Goal: Task Accomplishment & Management: Complete application form

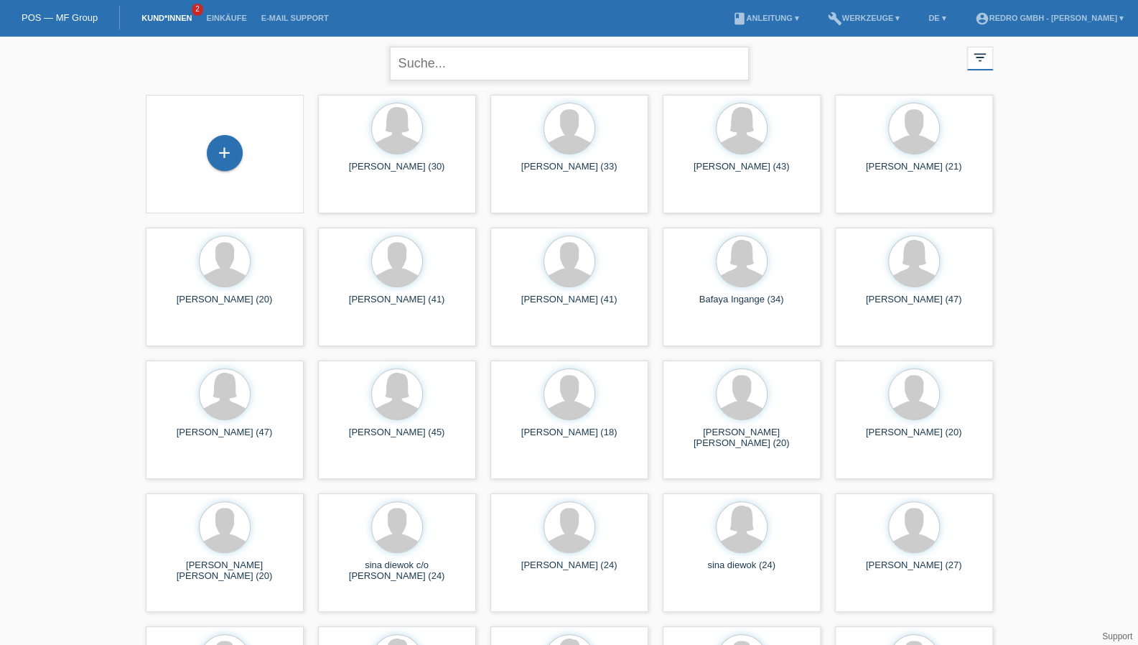
click at [437, 63] on input "text" at bounding box center [569, 64] width 359 height 34
click at [440, 51] on input "text" at bounding box center [569, 64] width 359 height 34
type input "sara kuci"
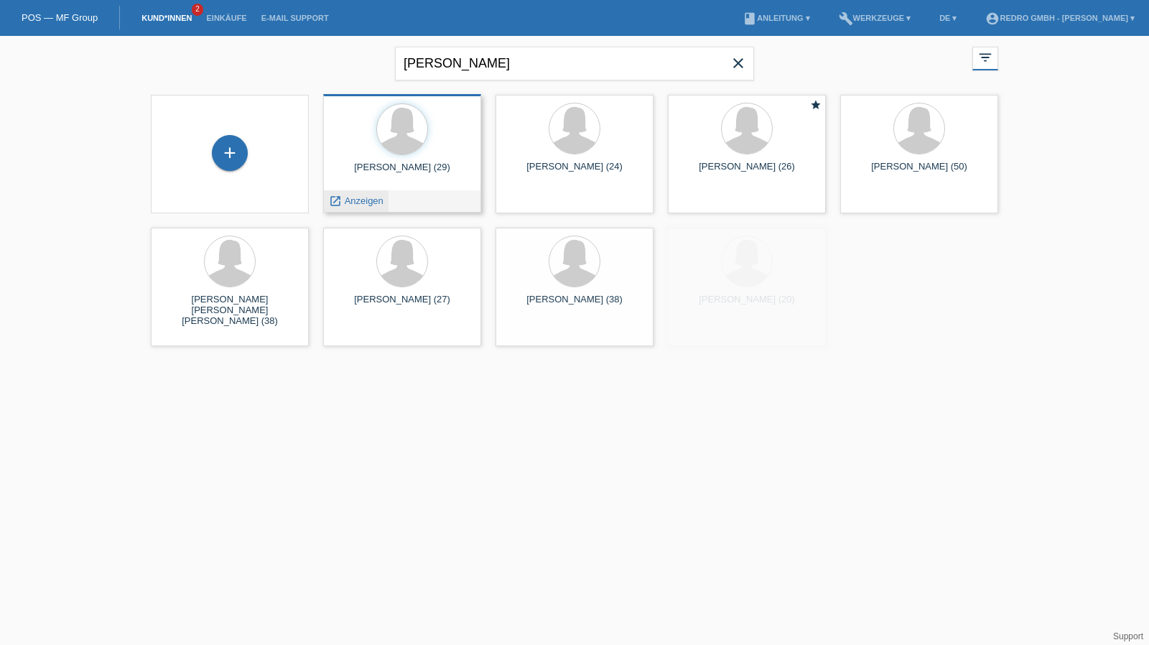
click at [368, 205] on span "Anzeigen" at bounding box center [364, 200] width 39 height 11
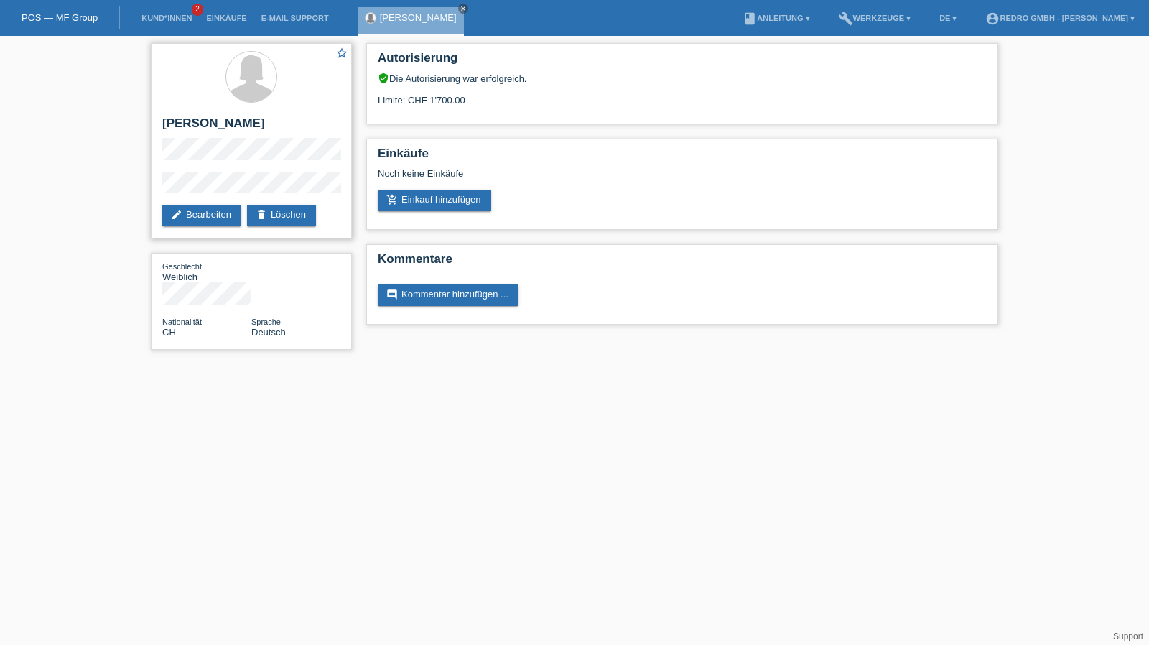
click at [202, 123] on h2 "[PERSON_NAME]" at bounding box center [251, 127] width 178 height 22
copy div "[PERSON_NAME]"
click at [140, 187] on div "star_border [PERSON_NAME] edit Bearbeiten delete Löschen Geschlecht Weiblich Na…" at bounding box center [574, 200] width 1149 height 328
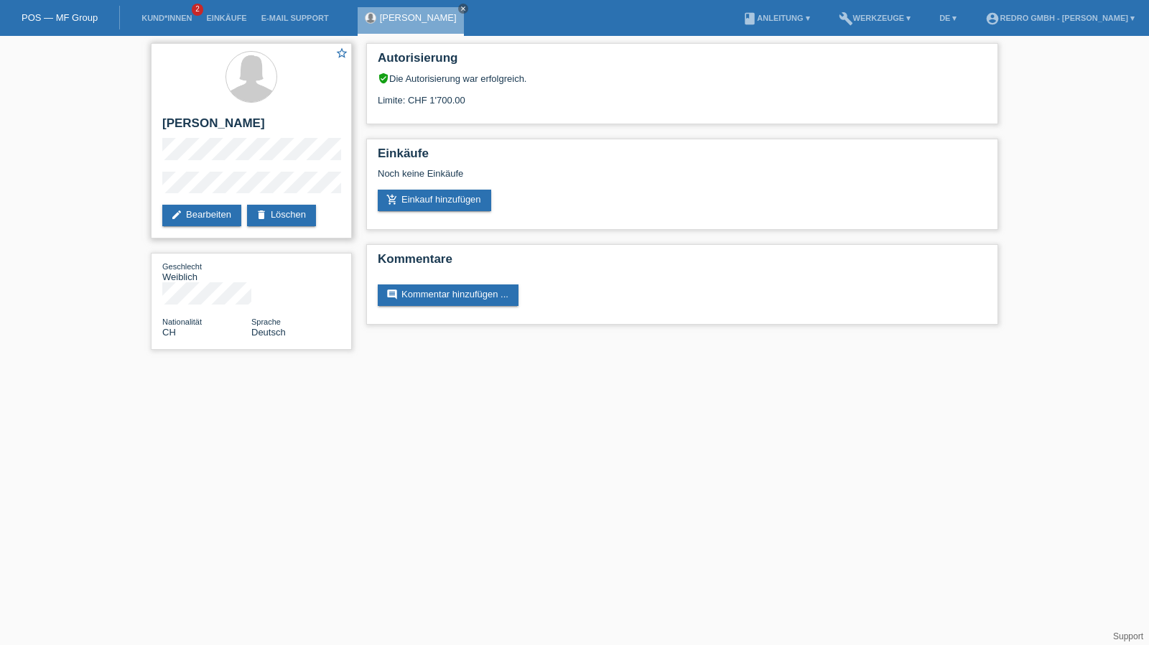
click at [225, 169] on div "star_border [PERSON_NAME] edit Bearbeiten delete Löschen" at bounding box center [251, 140] width 201 height 195
click at [225, 169] on div "star_border Sara Kuci edit Bearbeiten delete Löschen" at bounding box center [251, 140] width 201 height 195
click at [148, 14] on li "Kund*innen 2" at bounding box center [166, 18] width 65 height 37
click at [180, 17] on link "Kund*innen" at bounding box center [166, 18] width 65 height 9
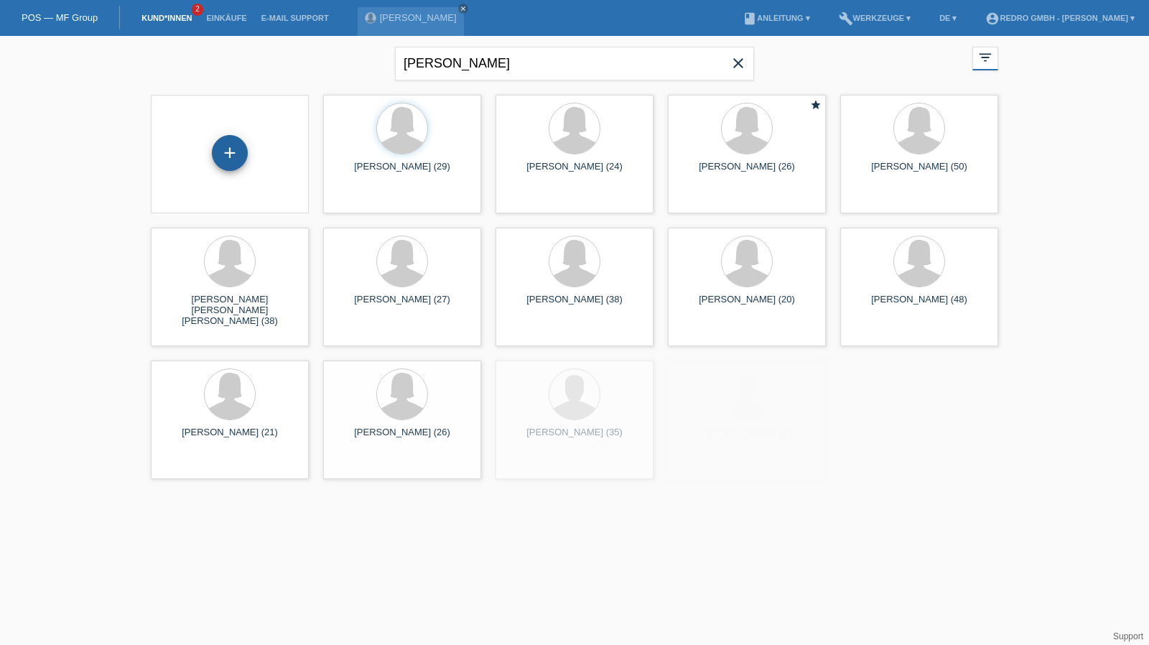
click at [225, 147] on div "+" at bounding box center [229, 153] width 34 height 24
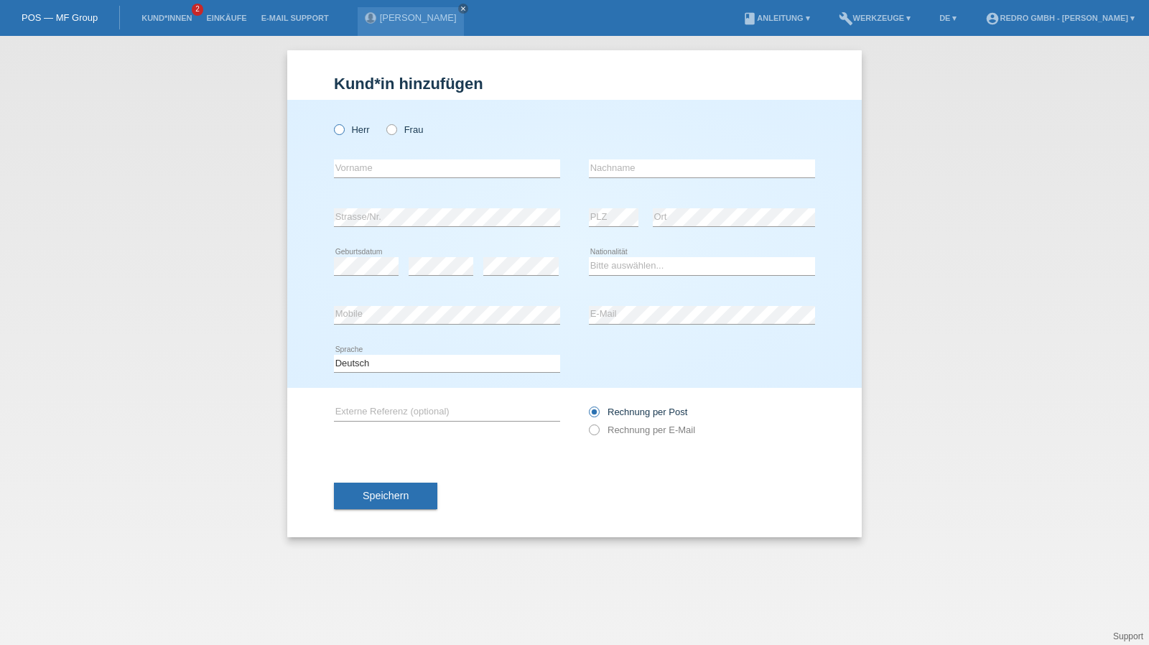
click at [352, 128] on label "Herr" at bounding box center [352, 129] width 36 height 11
click at [343, 128] on input "Herr" at bounding box center [338, 128] width 9 height 9
radio input "true"
click at [392, 164] on input "text" at bounding box center [447, 168] width 226 height 18
type input "Sebastian"
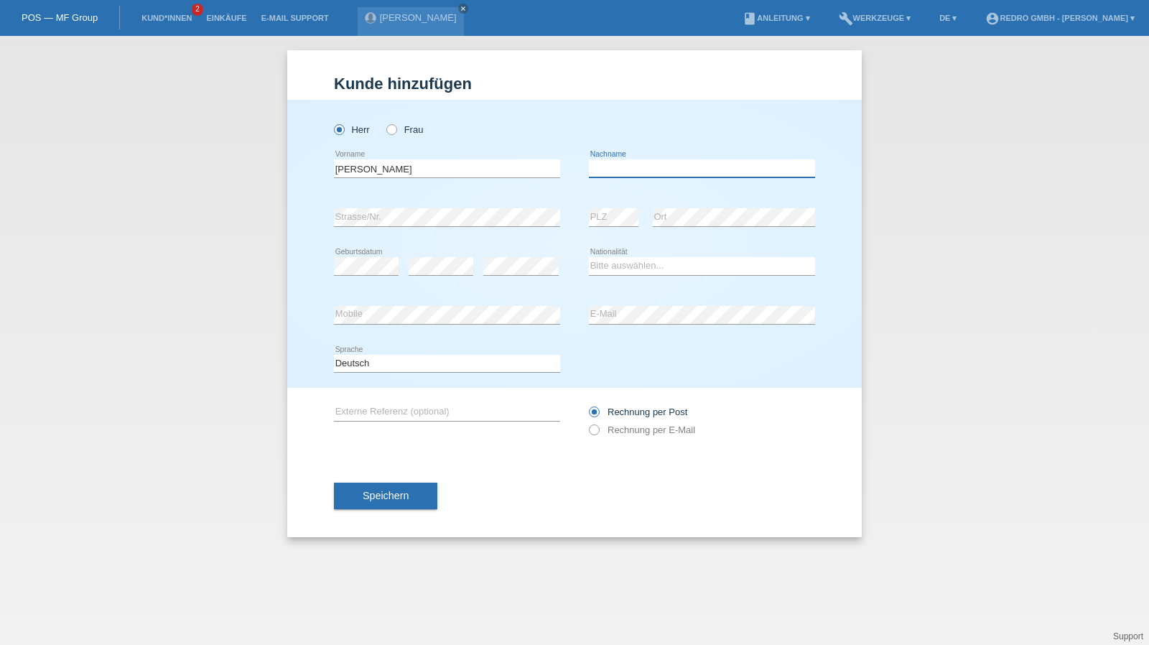
paste input "Kradolfer"
type input "Kradolfer"
select select "CH"
click at [408, 479] on div "Speichern" at bounding box center [574, 495] width 481 height 83
click at [406, 485] on button "Speichern" at bounding box center [385, 495] width 103 height 27
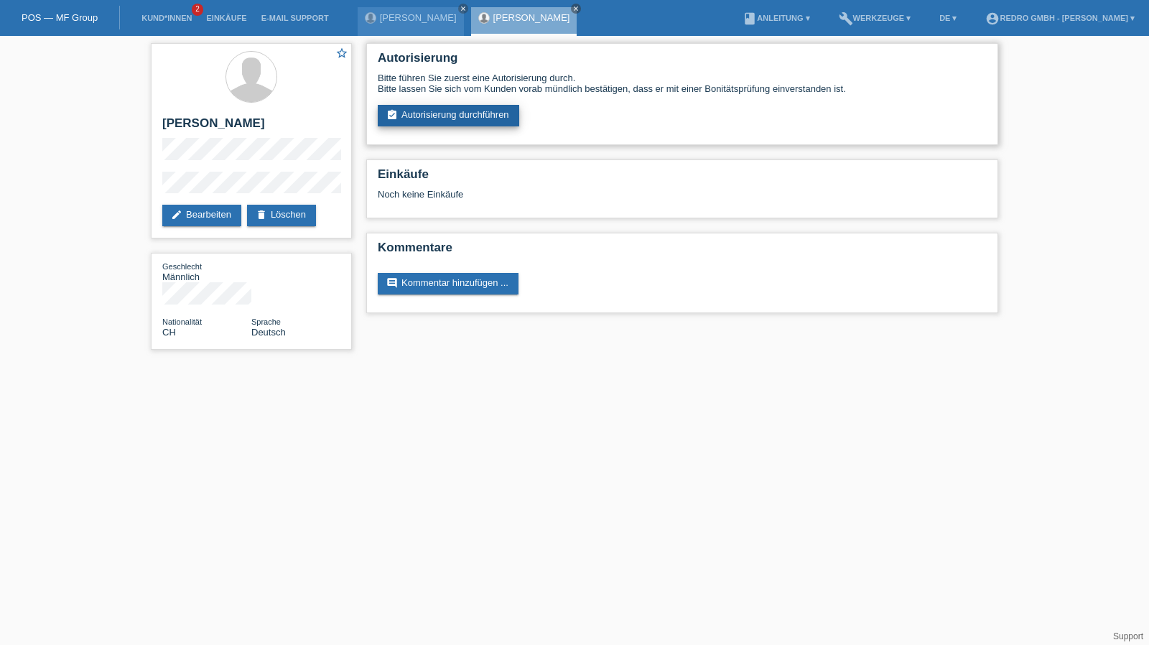
click at [431, 108] on link "assignment_turned_in Autorisierung durchführen" at bounding box center [448, 116] width 141 height 22
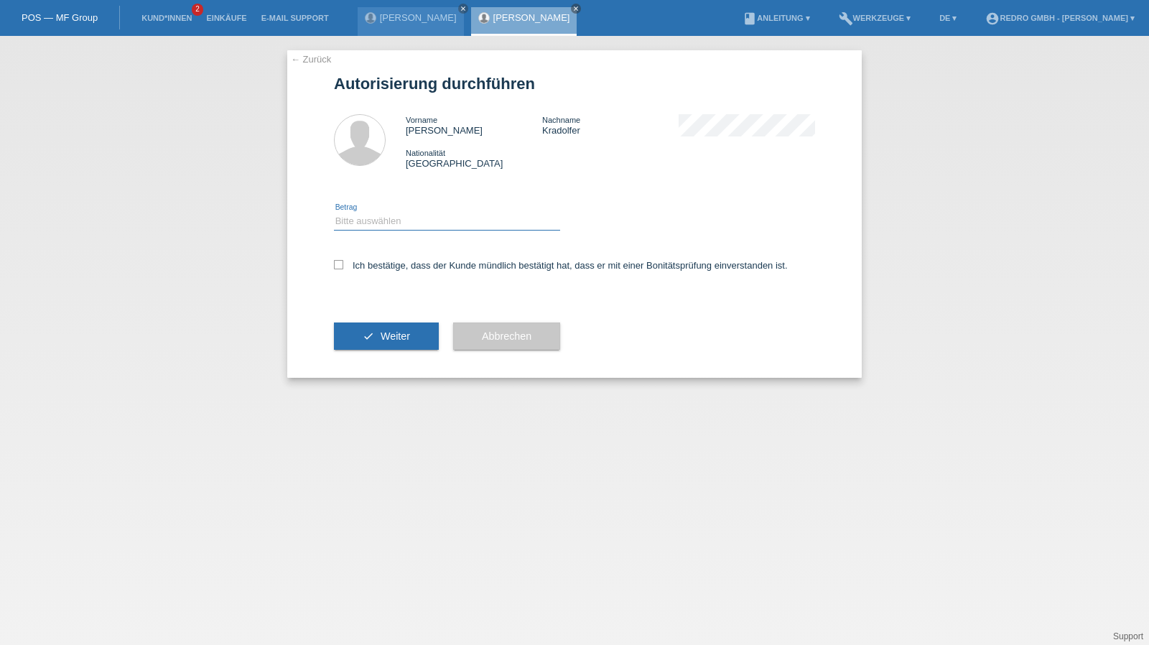
click at [392, 225] on select "Bitte auswählen CHF 1.00 - CHF 499.00 CHF 500.00 - CHF 1'999.00 CHF 2'000.00 - …" at bounding box center [447, 220] width 226 height 17
select select "1"
click at [334, 212] on select "Bitte auswählen CHF 1.00 - CHF 499.00 CHF 500.00 - CHF 1'999.00 CHF 2'000.00 - …" at bounding box center [447, 220] width 226 height 17
click at [380, 271] on label "Ich bestätige, dass der Kunde mündlich bestätigt hat, dass er mit einer Bonität…" at bounding box center [561, 265] width 454 height 11
click at [343, 269] on input "Ich bestätige, dass der Kunde mündlich bestätigt hat, dass er mit einer Bonität…" at bounding box center [338, 264] width 9 height 9
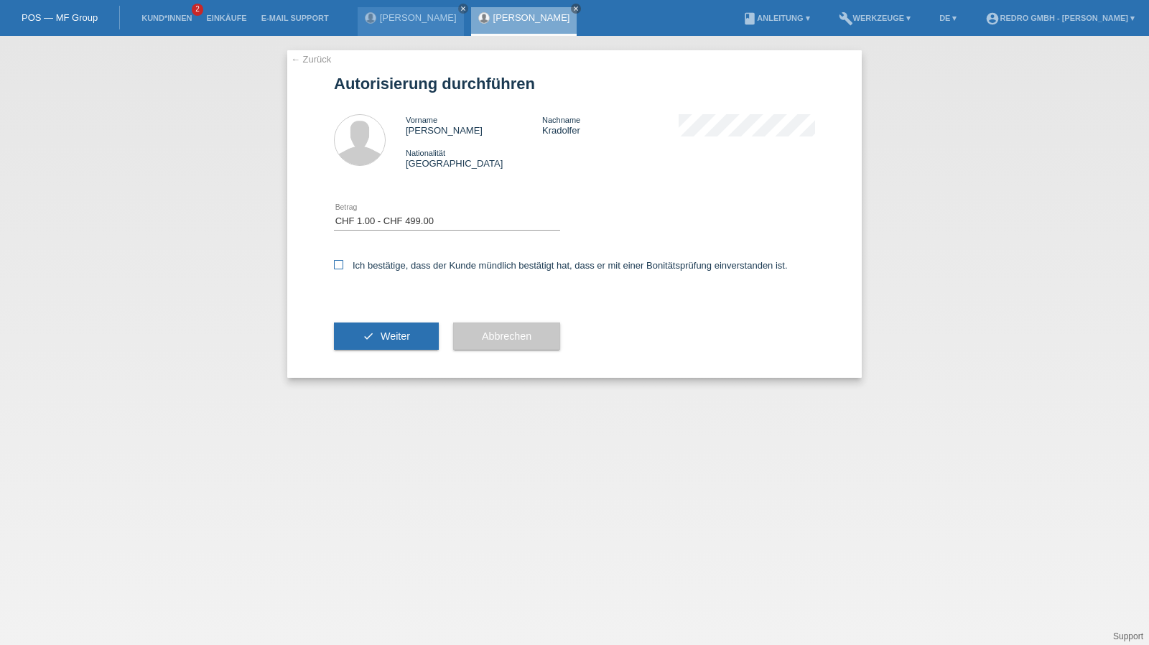
checkbox input "true"
click at [375, 325] on button "check Weiter" at bounding box center [386, 335] width 105 height 27
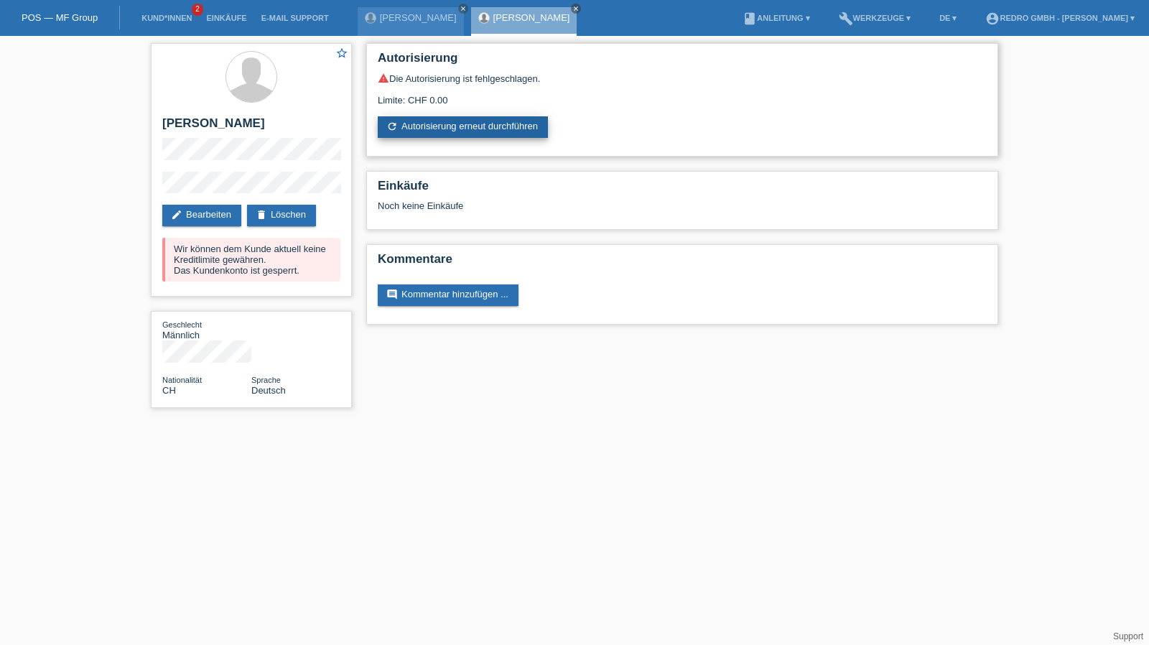
click at [475, 127] on link "refresh Autorisierung erneut durchführen" at bounding box center [463, 127] width 170 height 22
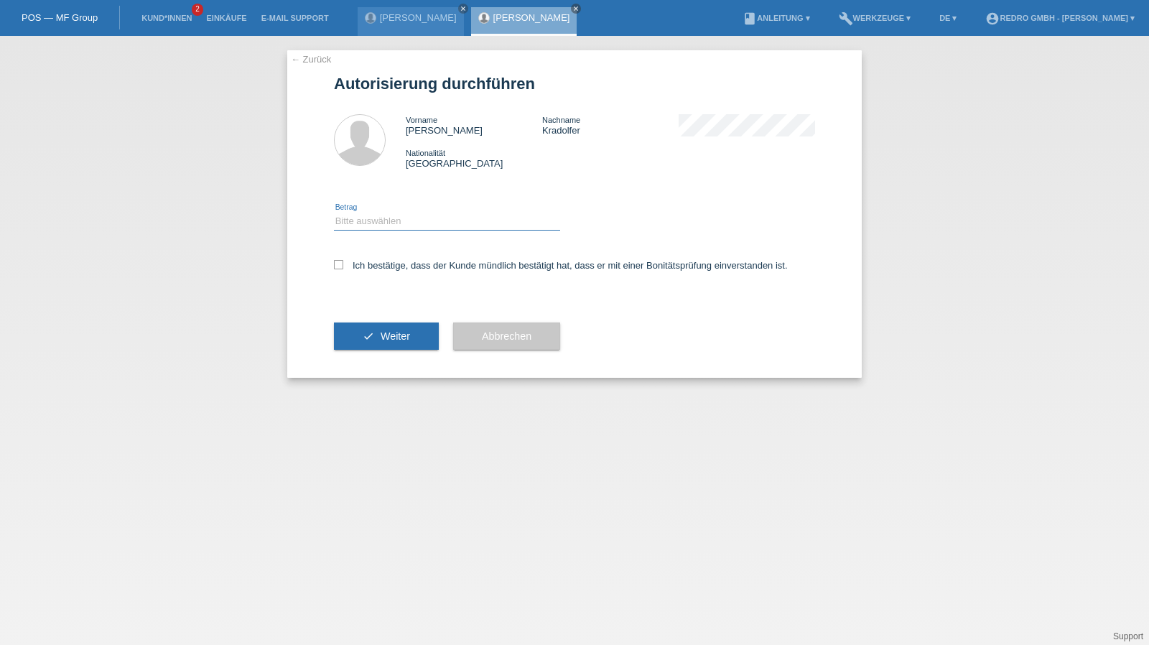
click at [411, 229] on select "Bitte auswählen CHF 1.00 - CHF 499.00 CHF 500.00 - CHF 1'999.00 CHF 2'000.00 - …" at bounding box center [447, 220] width 226 height 17
select select "1"
click at [334, 212] on select "Bitte auswählen CHF 1.00 - CHF 499.00 CHF 500.00 - CHF 1'999.00 CHF 2'000.00 - …" at bounding box center [447, 220] width 226 height 17
click at [383, 263] on label "Ich bestätige, dass der Kunde mündlich bestätigt hat, dass er mit einer Bonität…" at bounding box center [561, 265] width 454 height 11
click at [343, 263] on input "Ich bestätige, dass der Kunde mündlich bestätigt hat, dass er mit einer Bonität…" at bounding box center [338, 264] width 9 height 9
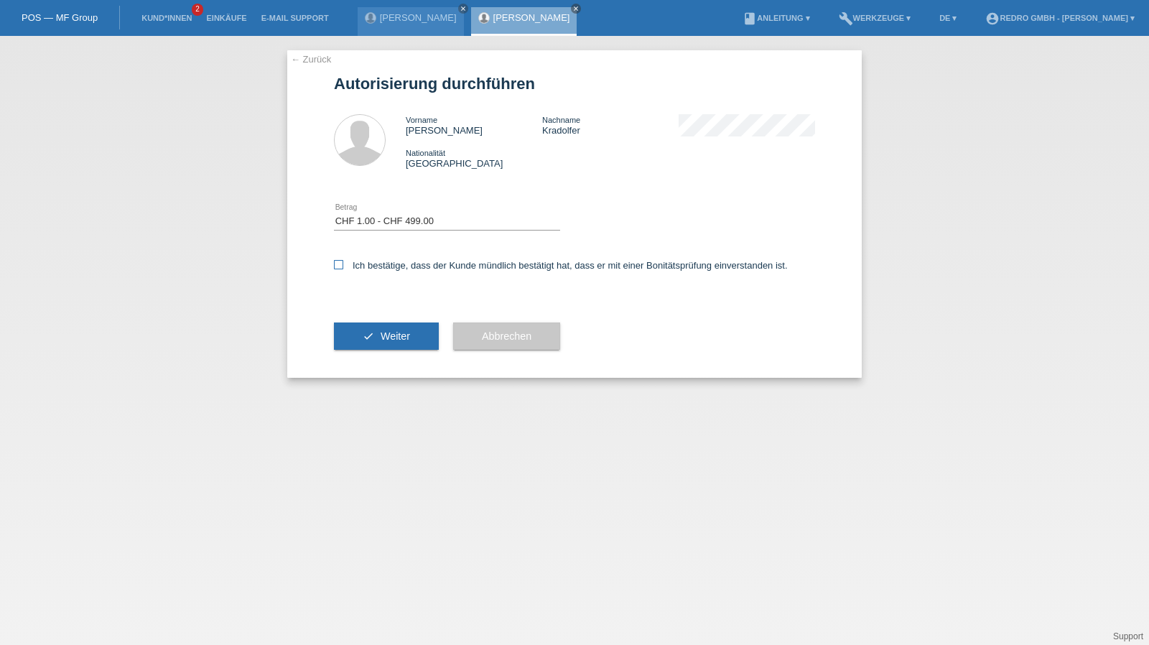
checkbox input "true"
click at [359, 317] on div "check Weiter" at bounding box center [386, 335] width 105 height 83
click at [359, 330] on button "check Weiter" at bounding box center [386, 335] width 105 height 27
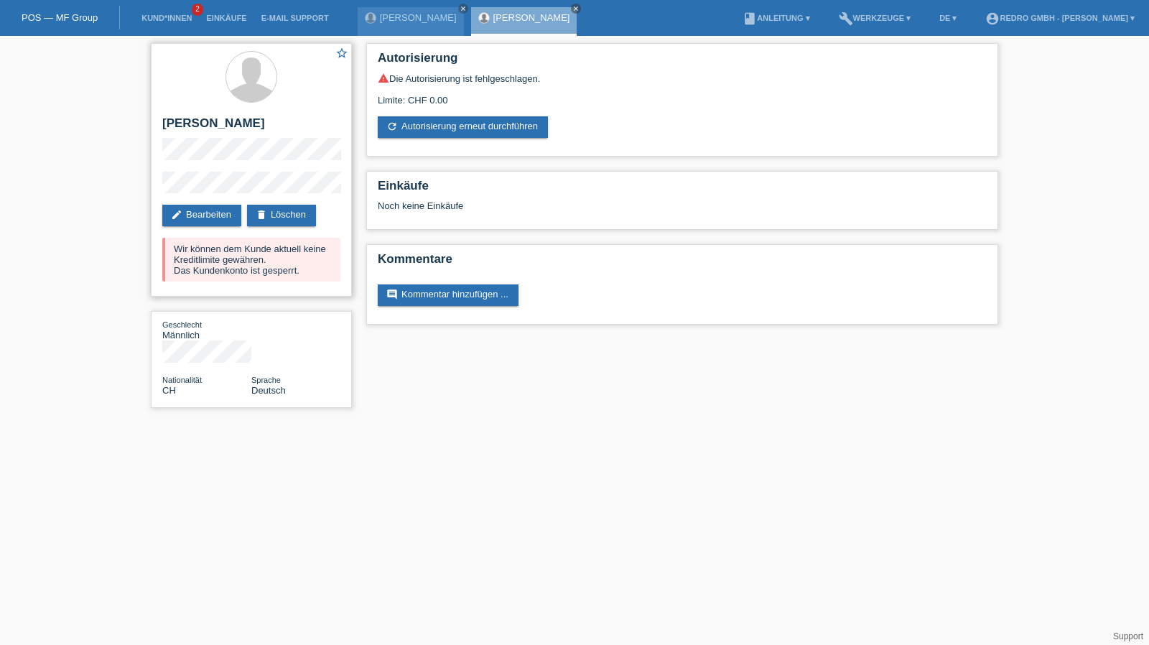
click at [204, 126] on h2 "[PERSON_NAME]" at bounding box center [251, 127] width 178 height 22
copy div "[PERSON_NAME]"
click at [181, 173] on div "star_border Sebastian Kradolfer edit Bearbeiten delete Löschen Wir können dem K…" at bounding box center [251, 169] width 201 height 253
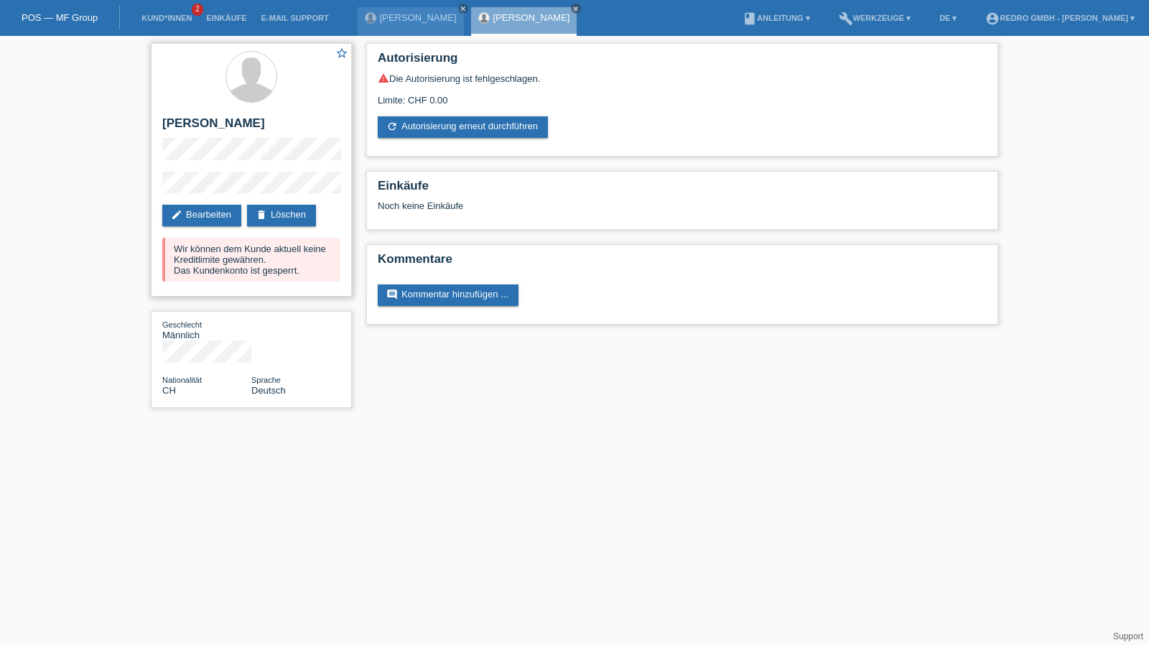
drag, startPoint x: 244, startPoint y: 169, endPoint x: 155, endPoint y: 186, distance: 90.7
click at [155, 186] on div "star_border Sebastian Kradolfer edit Bearbeiten delete Löschen Wir können dem K…" at bounding box center [251, 169] width 201 height 253
click at [595, 390] on div "star_border Sebastian Kradolfer edit Bearbeiten delete Löschen Wir können dem K…" at bounding box center [574, 229] width 861 height 386
click at [173, 21] on link "Kund*innen" at bounding box center [166, 18] width 65 height 9
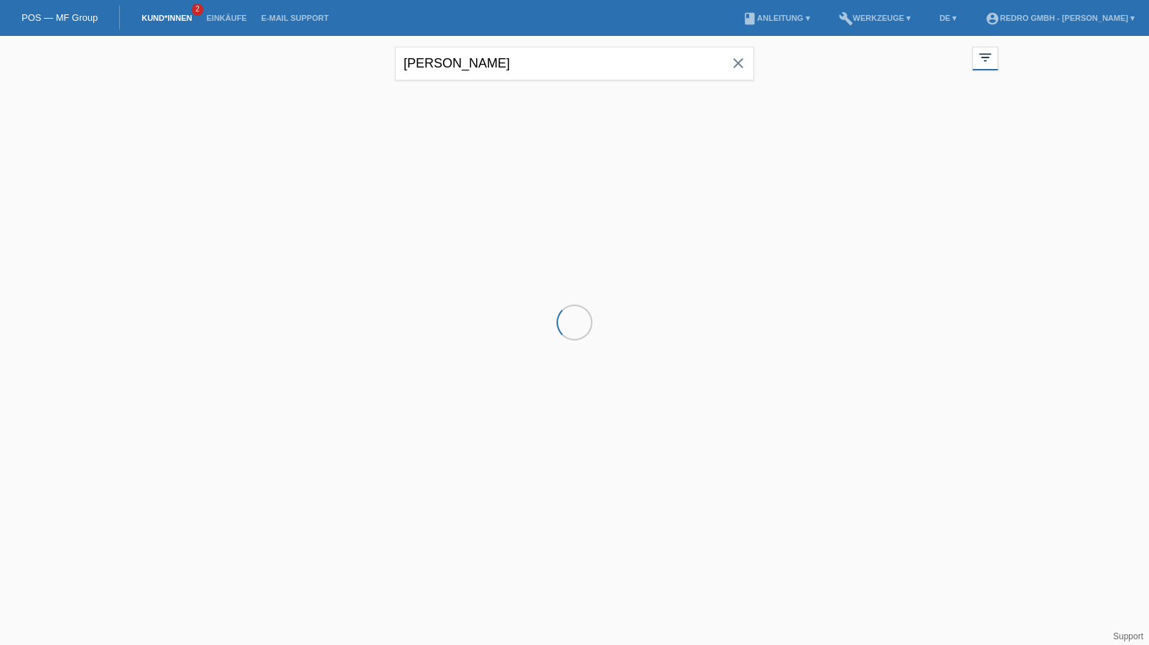
click at [409, 50] on input "[PERSON_NAME]" at bounding box center [574, 64] width 359 height 34
click at [409, 50] on input "sara kuci" at bounding box center [574, 64] width 359 height 34
drag, startPoint x: 0, startPoint y: 0, endPoint x: 409, endPoint y: 50, distance: 412.2
click at [409, 50] on input "sara kuci" at bounding box center [574, 64] width 359 height 34
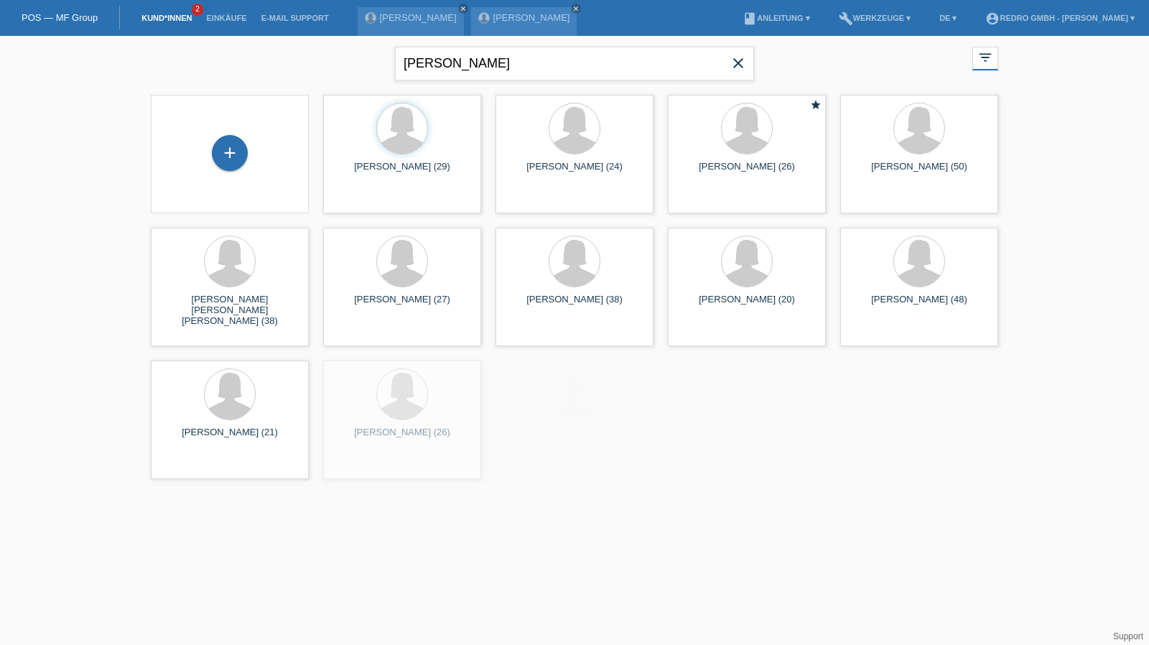
type input "gerum"
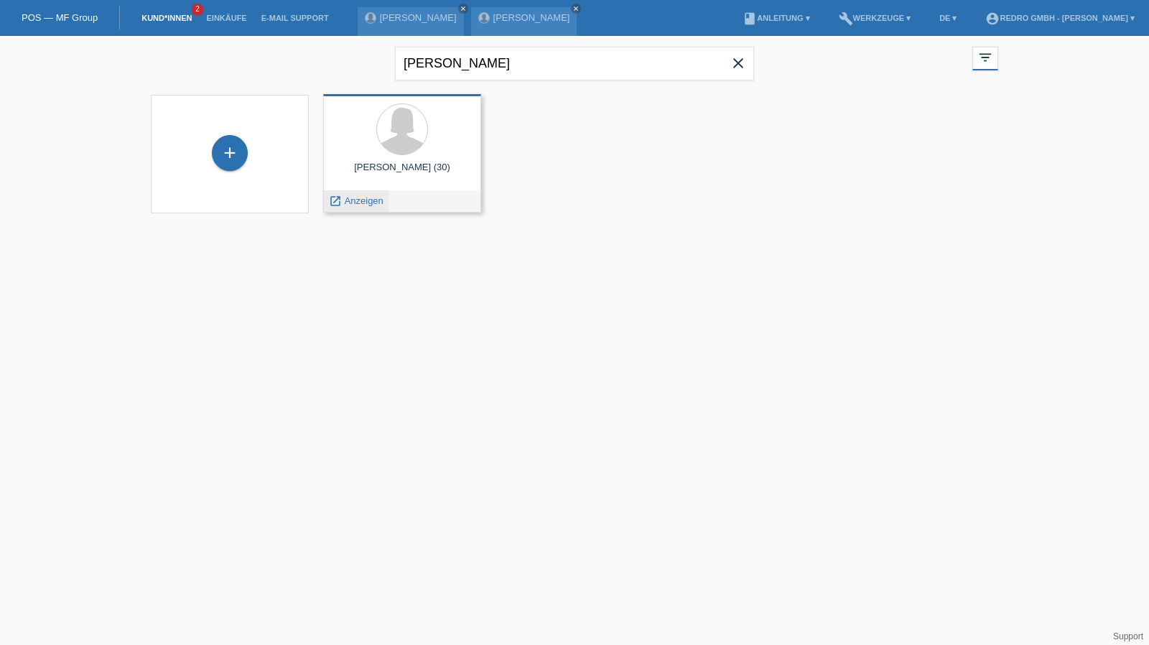
click at [370, 202] on span "Anzeigen" at bounding box center [364, 200] width 39 height 11
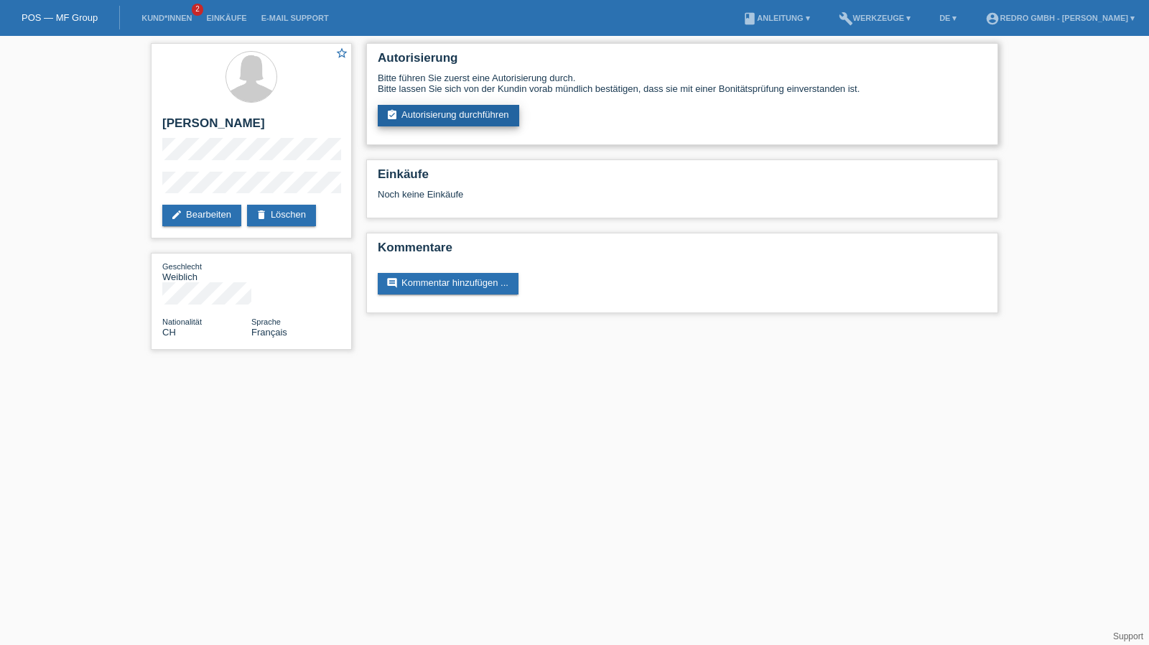
click at [427, 123] on link "assignment_turned_in Autorisierung durchführen" at bounding box center [448, 116] width 141 height 22
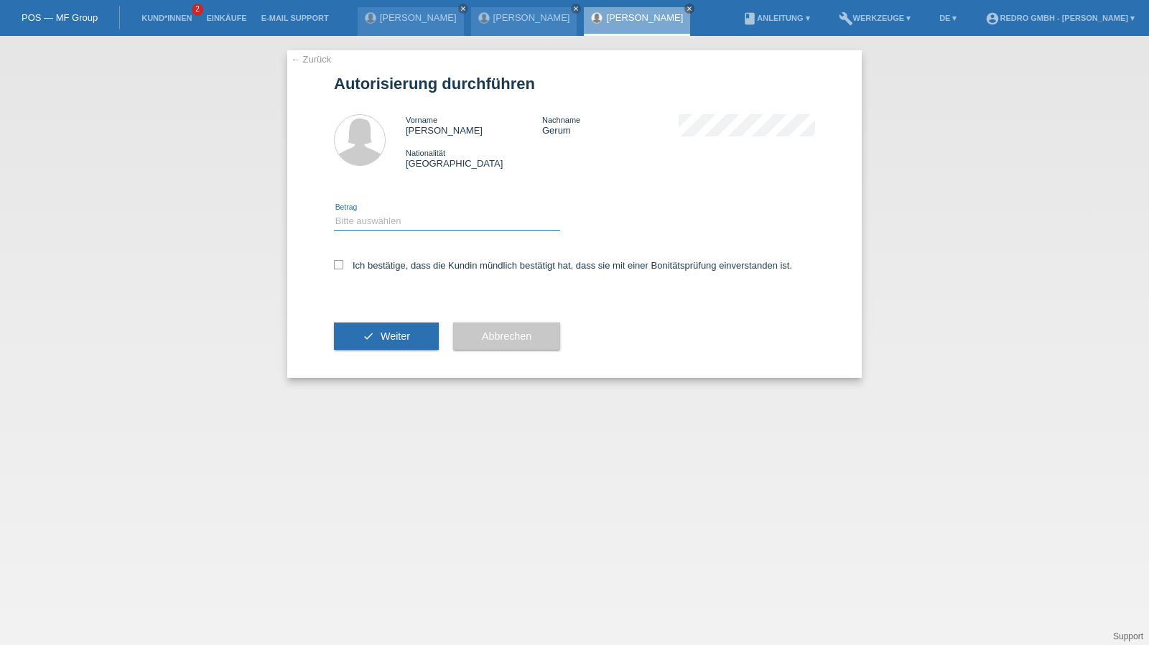
drag, startPoint x: 363, startPoint y: 218, endPoint x: 366, endPoint y: 228, distance: 11.1
click at [363, 218] on select "Bitte auswählen CHF 1.00 - CHF 499.00 CHF 500.00 - CHF 1'999.00 CHF 2'000.00 - …" at bounding box center [447, 220] width 226 height 17
select select "1"
click at [334, 212] on select "Bitte auswählen CHF 1.00 - CHF 499.00 CHF 500.00 - CHF 1'999.00 CHF 2'000.00 - …" at bounding box center [447, 220] width 226 height 17
click at [371, 266] on label "Ich bestätige, dass die Kundin mündlich bestätigt hat, dass sie mit einer Bonit…" at bounding box center [563, 265] width 458 height 11
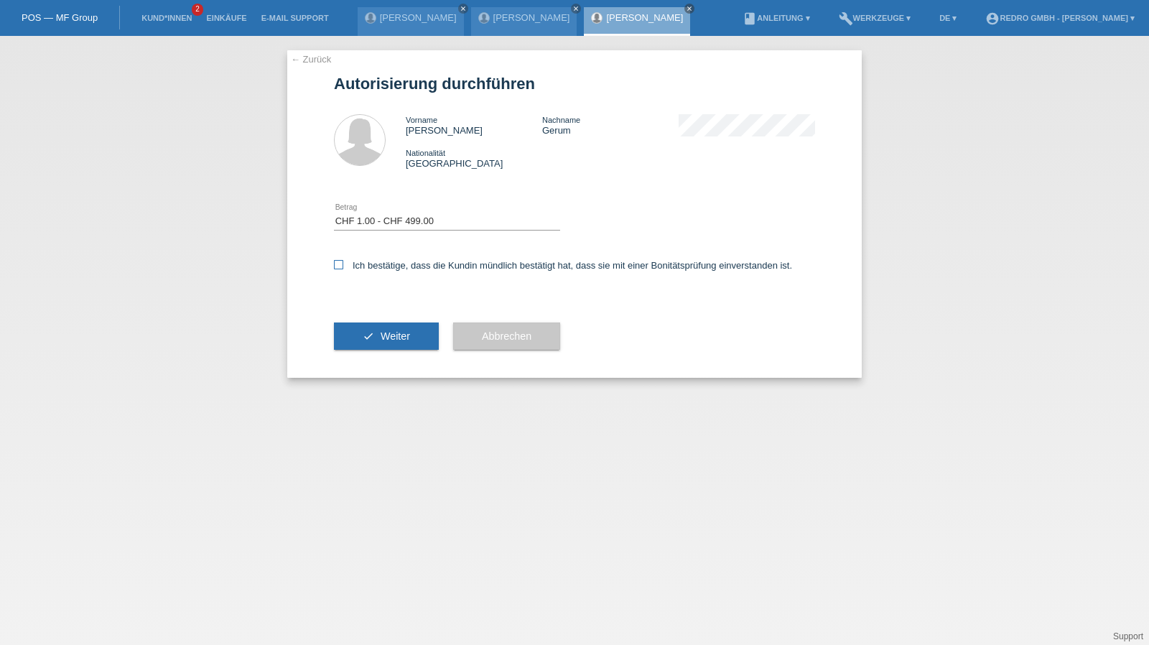
click at [343, 266] on input "Ich bestätige, dass die Kundin mündlich bestätigt hat, dass sie mit einer Bonit…" at bounding box center [338, 264] width 9 height 9
checkbox input "true"
click at [372, 340] on icon "check" at bounding box center [368, 335] width 11 height 11
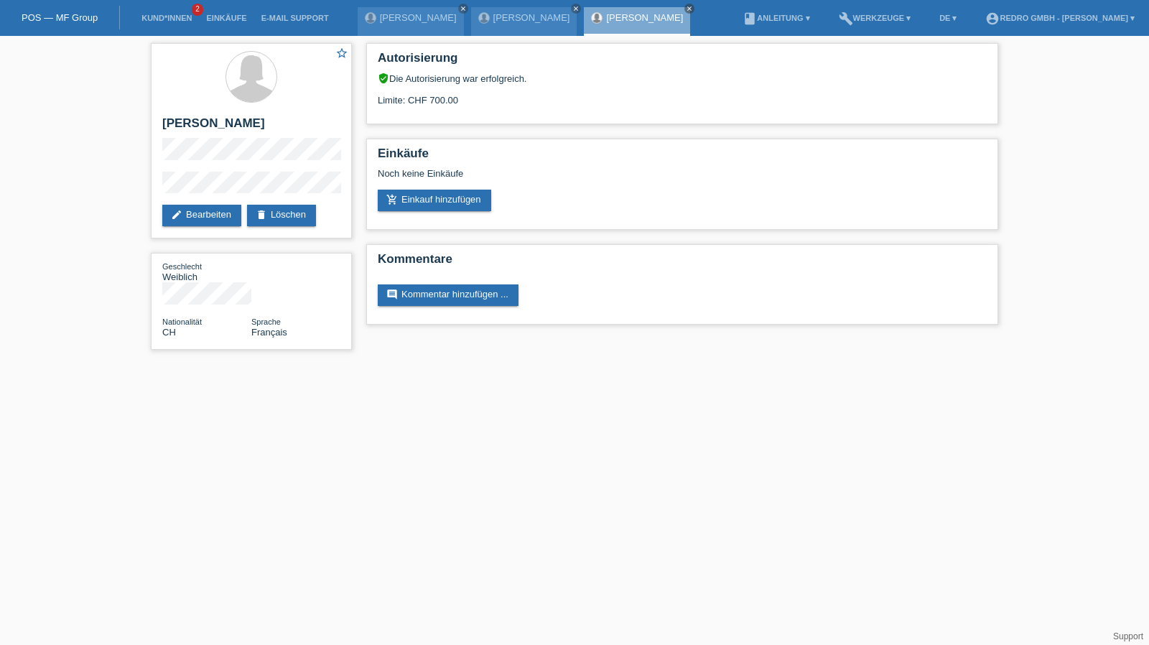
click at [169, 17] on link "Kund*innen" at bounding box center [166, 18] width 65 height 9
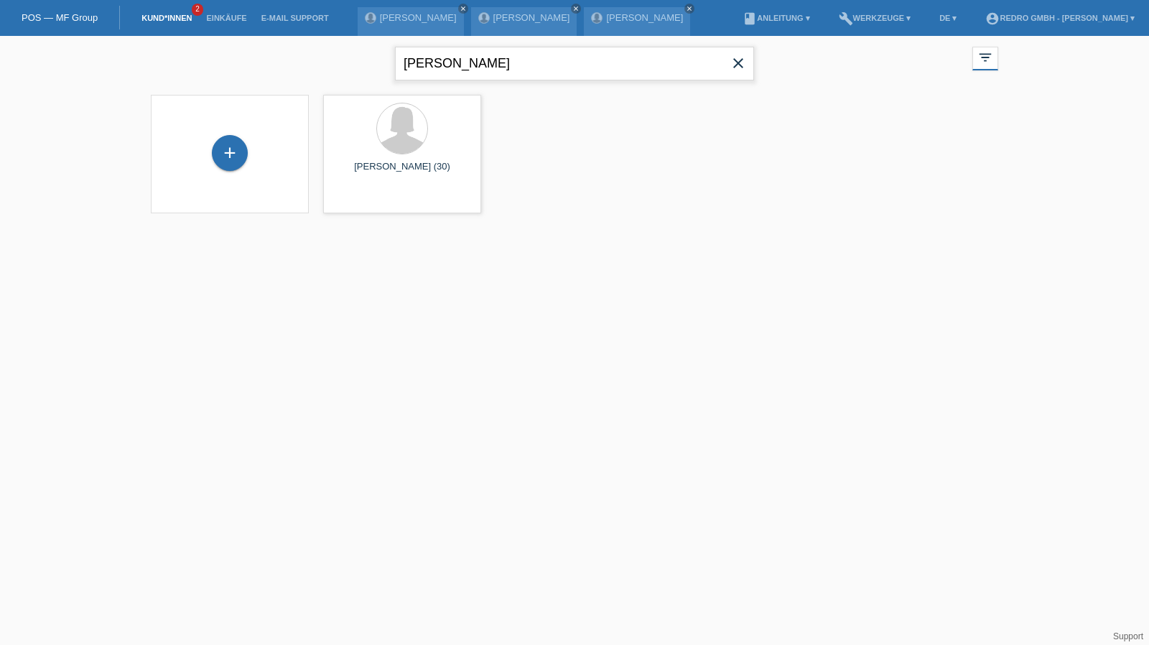
click at [444, 61] on input "gerum" at bounding box center [574, 64] width 359 height 34
type input "krizia"
click at [366, 194] on div "launch Anzeigen" at bounding box center [356, 201] width 65 height 22
click at [365, 201] on span "Anzeigen" at bounding box center [364, 200] width 39 height 11
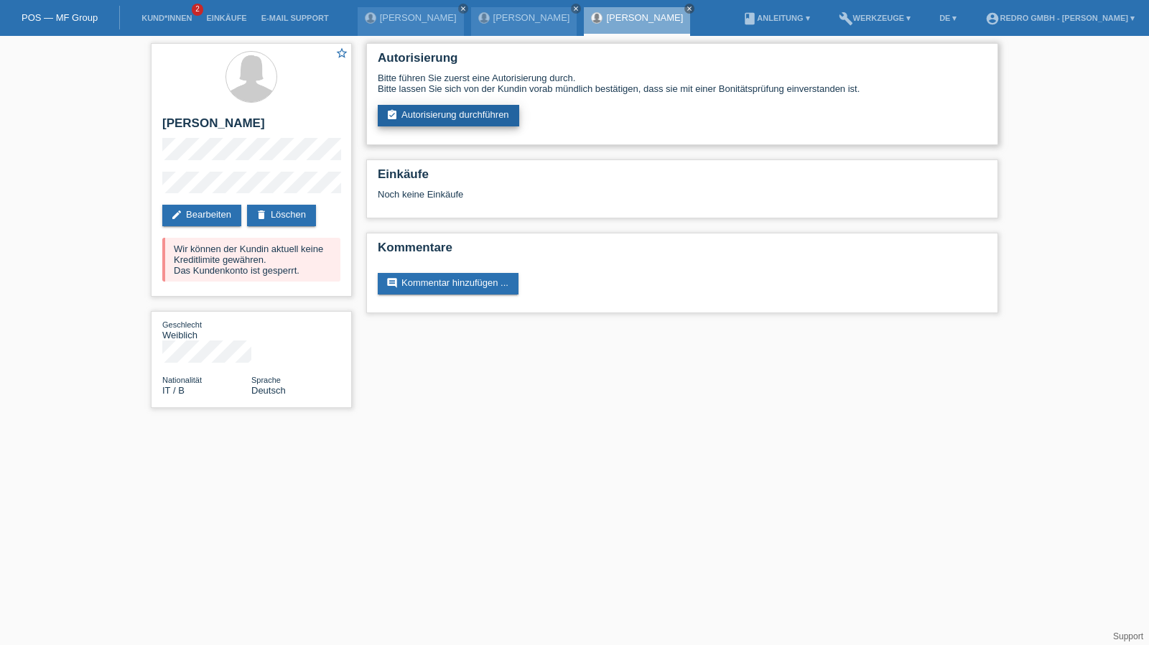
click at [404, 125] on link "assignment_turned_in Autorisierung durchführen" at bounding box center [448, 116] width 141 height 22
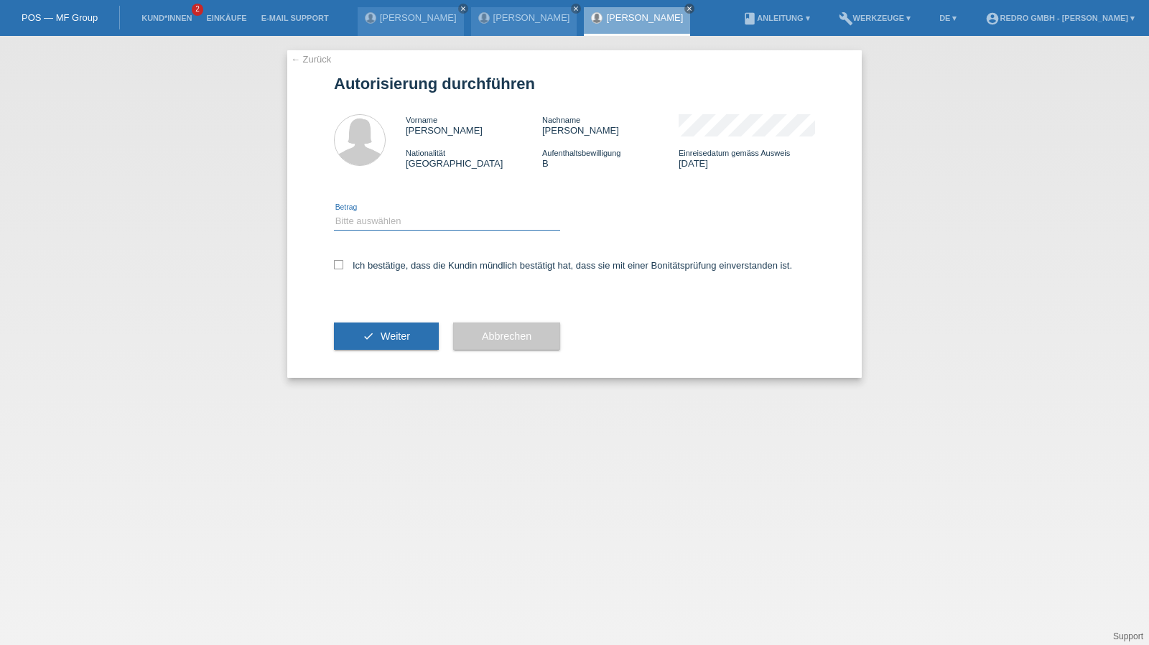
click at [385, 215] on select "Bitte auswählen CHF 1.00 - CHF 499.00 CHF 500.00 - CHF 1'999.00 CHF 2'000.00 - …" at bounding box center [447, 220] width 226 height 17
select select "1"
click at [334, 212] on select "Bitte auswählen CHF 1.00 - CHF 499.00 CHF 500.00 - CHF 1'999.00 CHF 2'000.00 - …" at bounding box center [447, 220] width 226 height 17
click at [379, 262] on label "Ich bestätige, dass die Kundin mündlich bestätigt hat, dass sie mit einer Bonit…" at bounding box center [563, 265] width 458 height 11
click at [343, 262] on input "Ich bestätige, dass die Kundin mündlich bestätigt hat, dass sie mit einer Bonit…" at bounding box center [338, 264] width 9 height 9
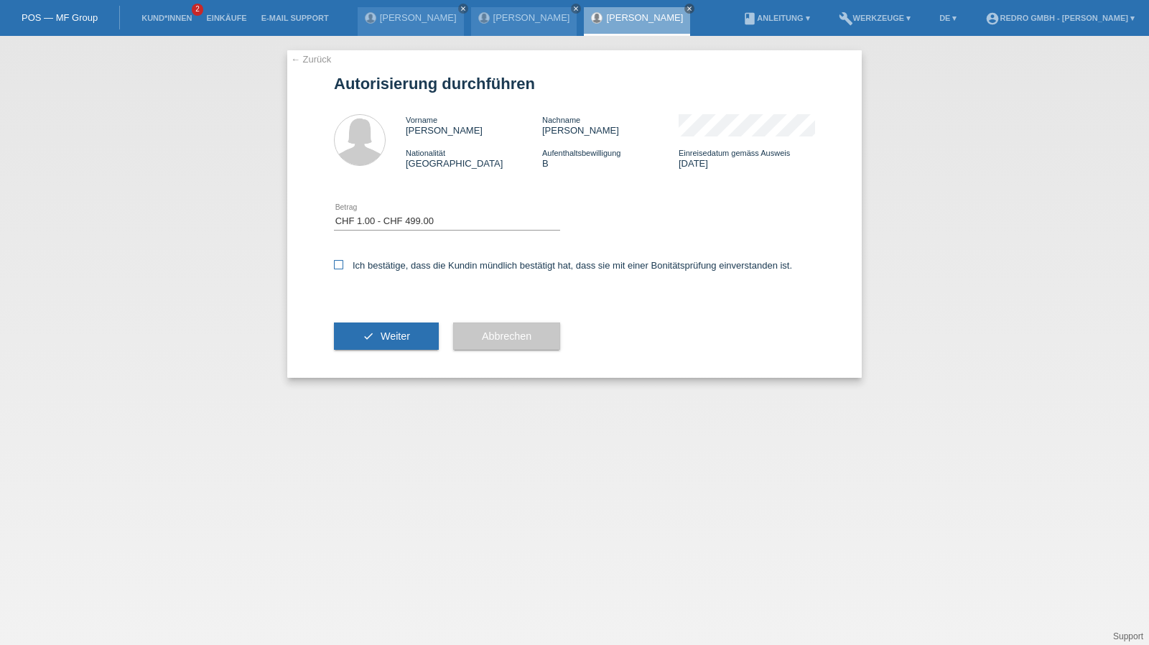
checkbox input "true"
click at [352, 347] on button "check Weiter" at bounding box center [386, 335] width 105 height 27
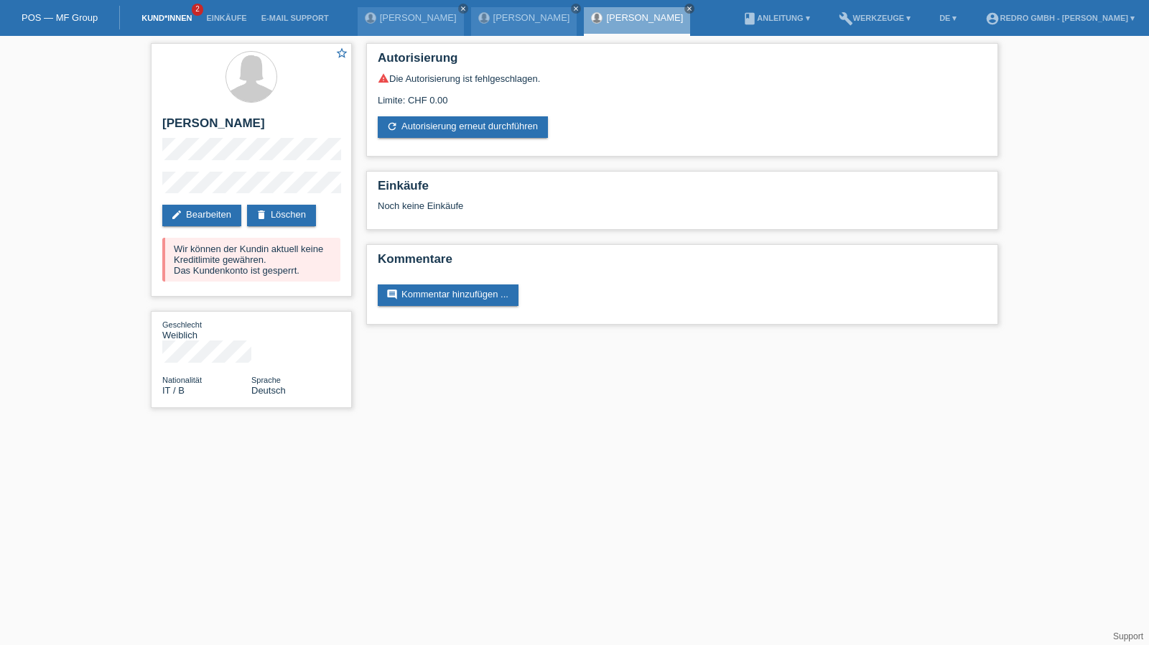
click at [155, 22] on link "Kund*innen" at bounding box center [166, 18] width 65 height 9
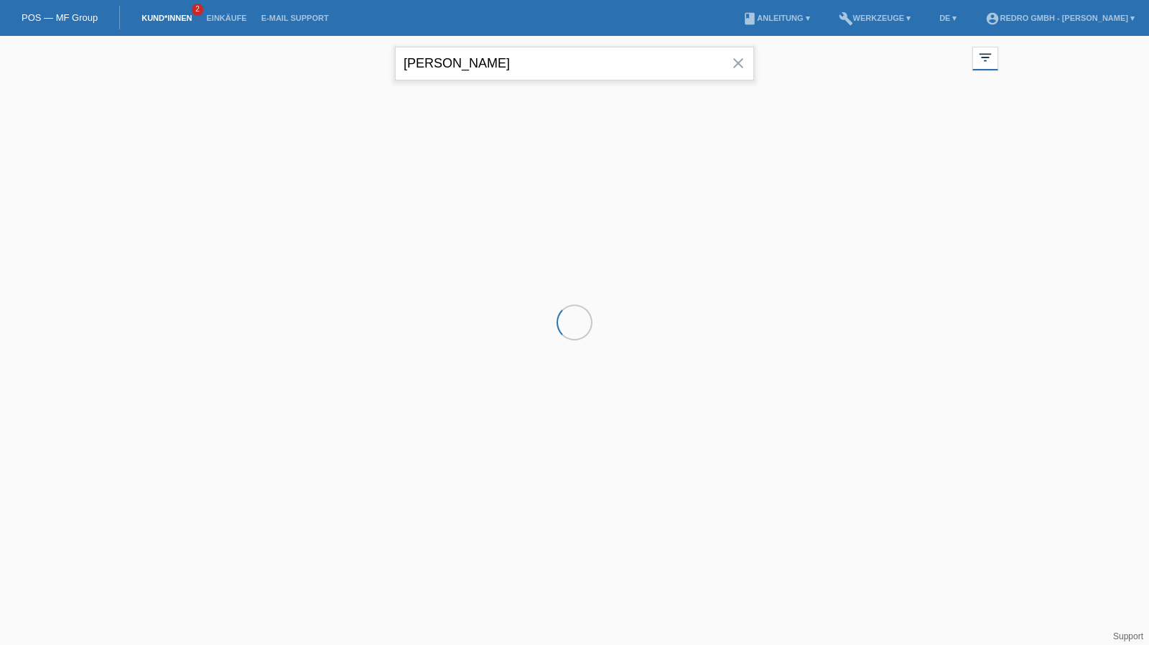
click at [469, 66] on input "krizia" at bounding box center [574, 64] width 359 height 34
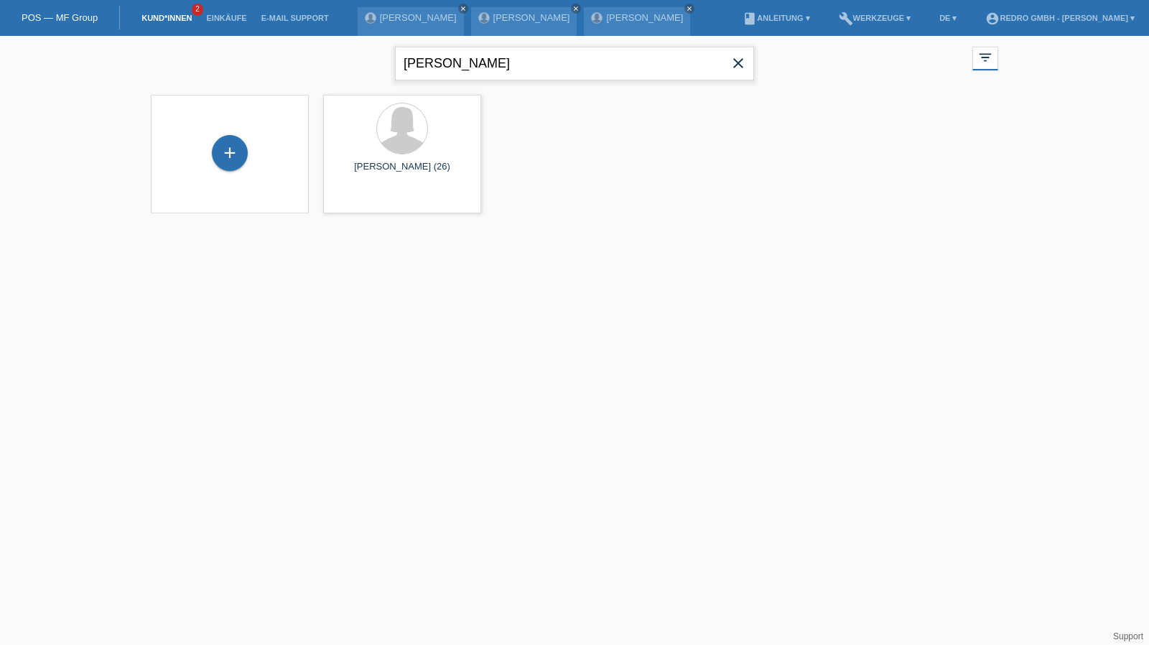
type input "oceane"
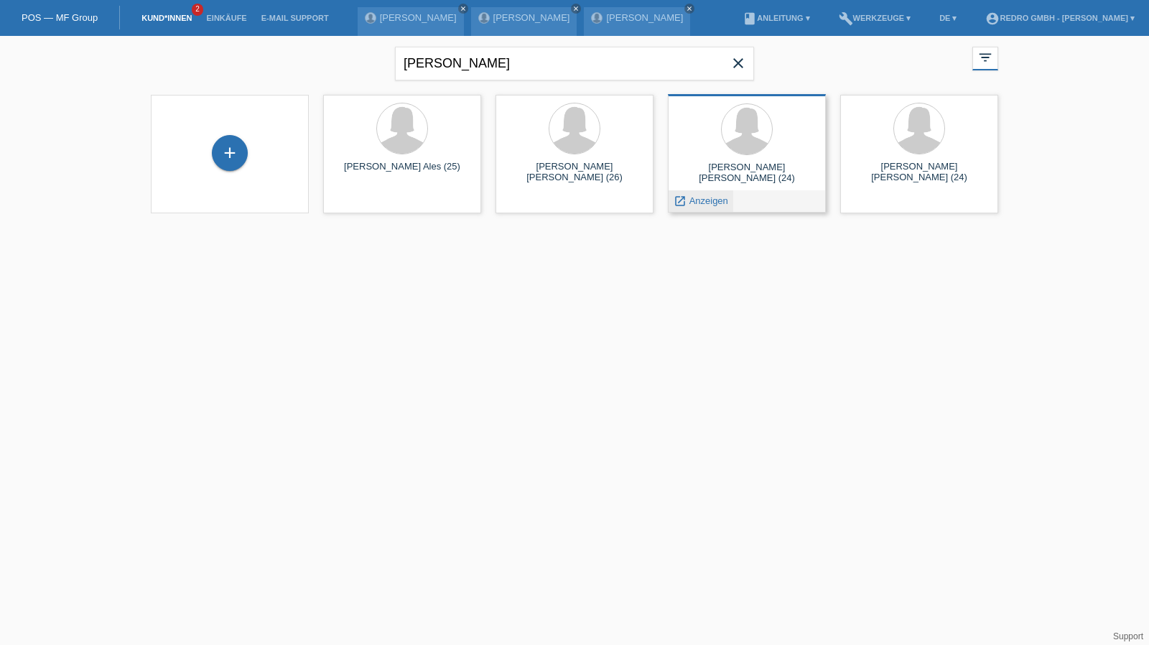
click at [705, 199] on span "Anzeigen" at bounding box center [708, 200] width 39 height 11
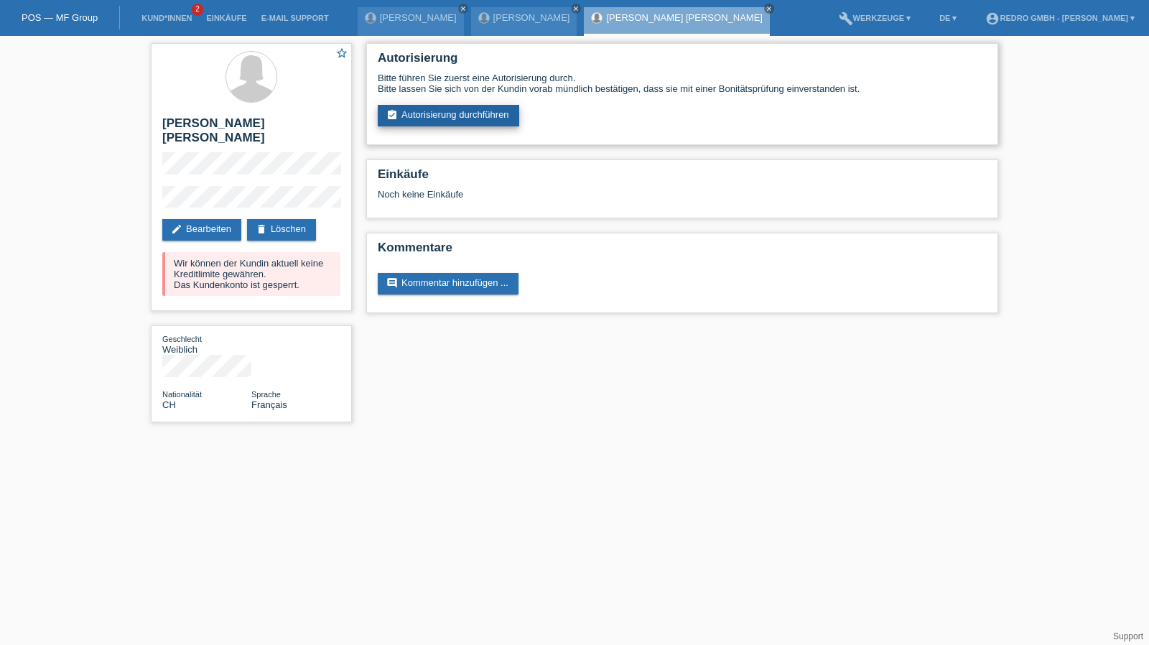
click at [437, 120] on link "assignment_turned_in Autorisierung durchführen" at bounding box center [448, 116] width 141 height 22
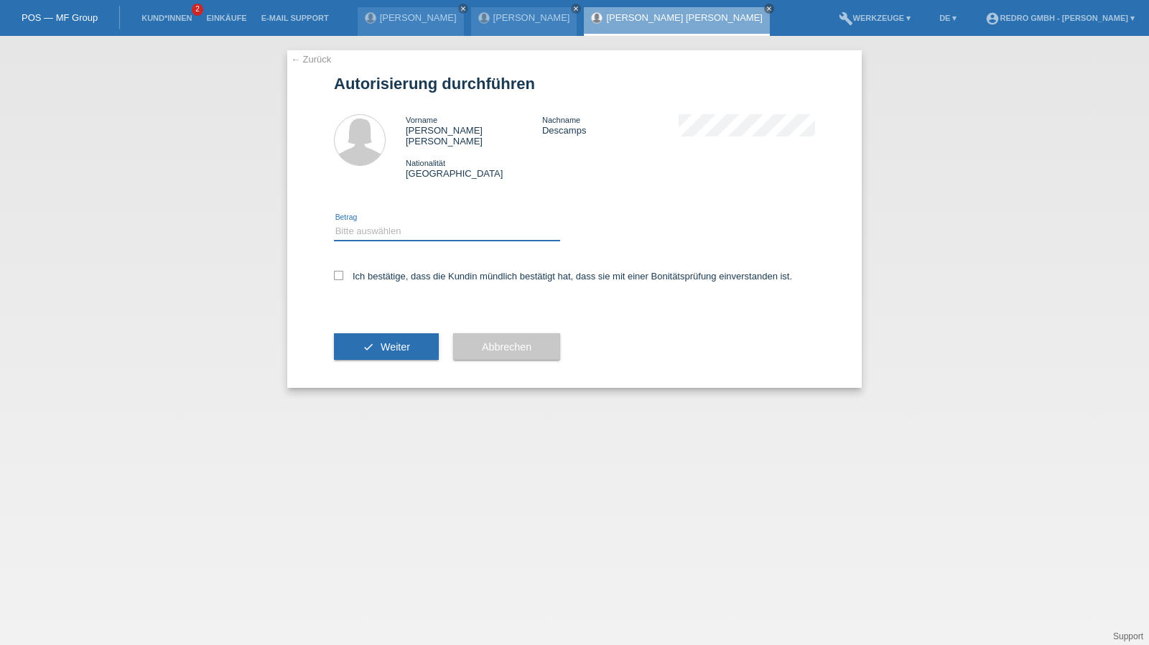
drag, startPoint x: 386, startPoint y: 218, endPoint x: 381, endPoint y: 227, distance: 10.0
click at [386, 223] on select "Bitte auswählen CHF 1.00 - CHF 499.00 CHF 500.00 - CHF 1'999.00 CHF 2'000.00 - …" at bounding box center [447, 231] width 226 height 17
select select "1"
click at [334, 223] on select "Bitte auswählen CHF 1.00 - CHF 499.00 CHF 500.00 - CHF 1'999.00 CHF 2'000.00 - …" at bounding box center [447, 231] width 226 height 17
click at [358, 271] on label "Ich bestätige, dass die Kundin mündlich bestätigt hat, dass sie mit einer Bonit…" at bounding box center [563, 276] width 458 height 11
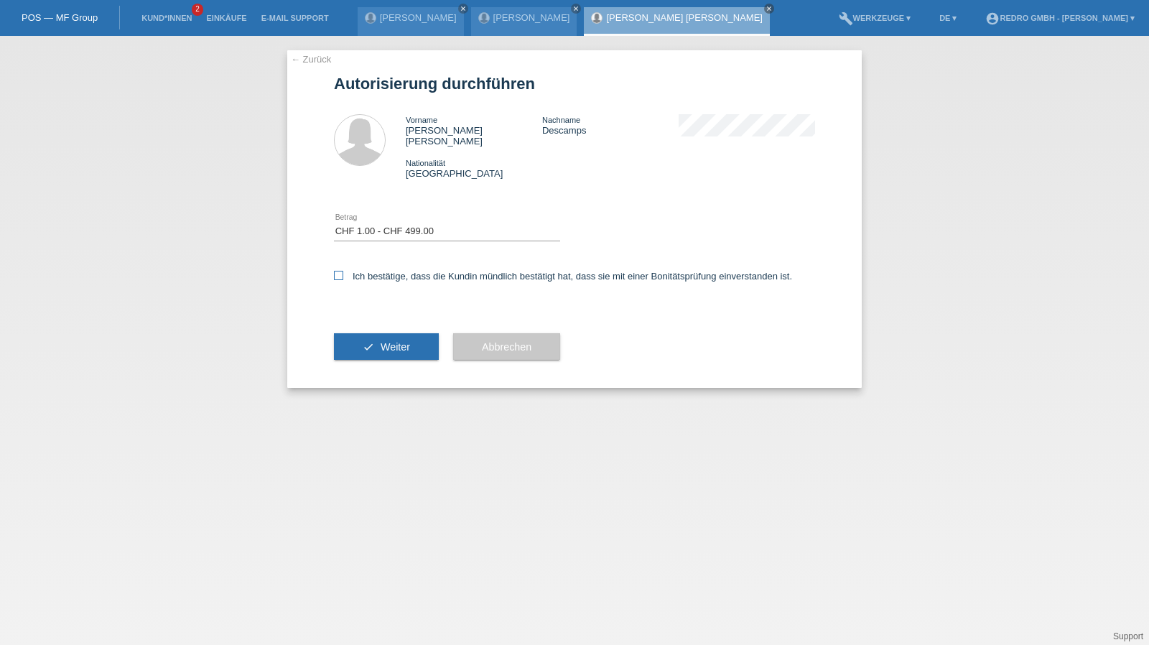
click at [343, 271] on input "Ich bestätige, dass die Kundin mündlich bestätigt hat, dass sie mit einer Bonit…" at bounding box center [338, 275] width 9 height 9
checkbox input "true"
click at [361, 359] on div "check Weiter" at bounding box center [386, 346] width 105 height 83
click at [361, 346] on button "check Weiter" at bounding box center [386, 346] width 105 height 27
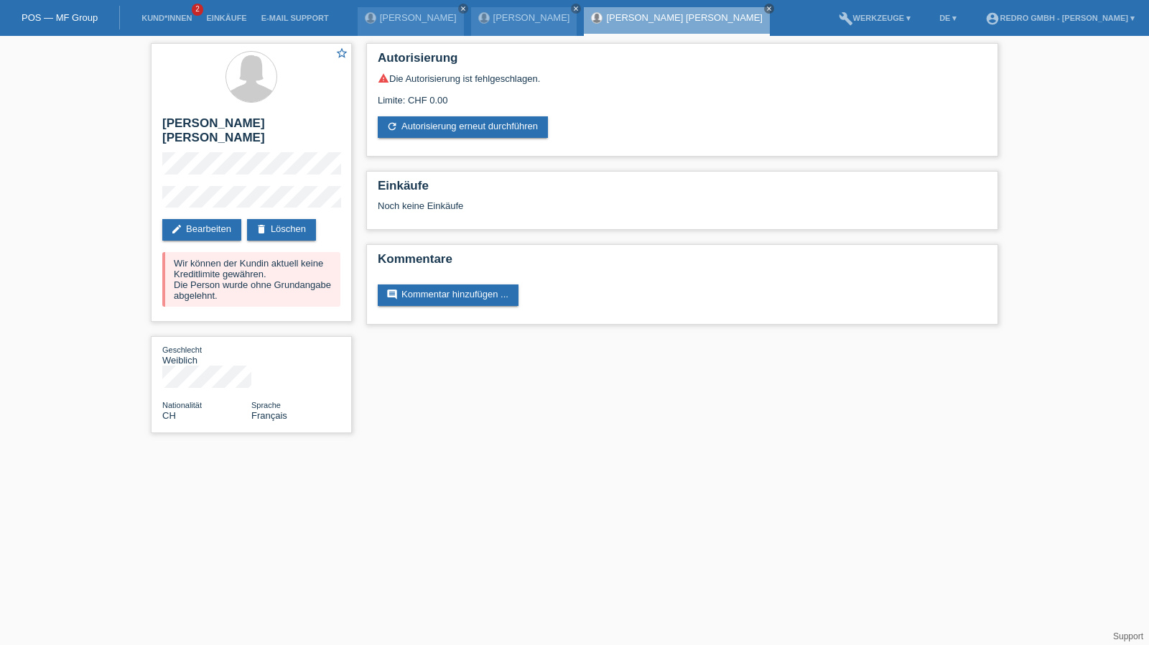
click at [187, 14] on li "Kund*innen 2" at bounding box center [166, 18] width 65 height 37
click at [177, 17] on link "Kund*innen" at bounding box center [166, 18] width 65 height 9
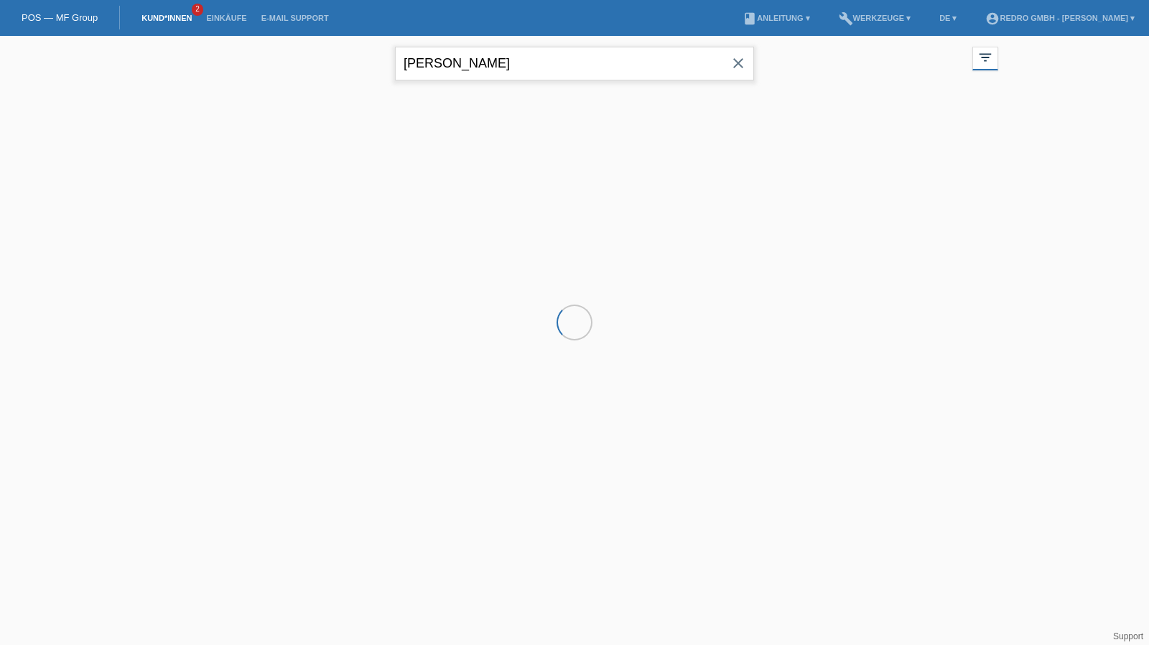
click at [549, 59] on input "oceane" at bounding box center [574, 64] width 359 height 34
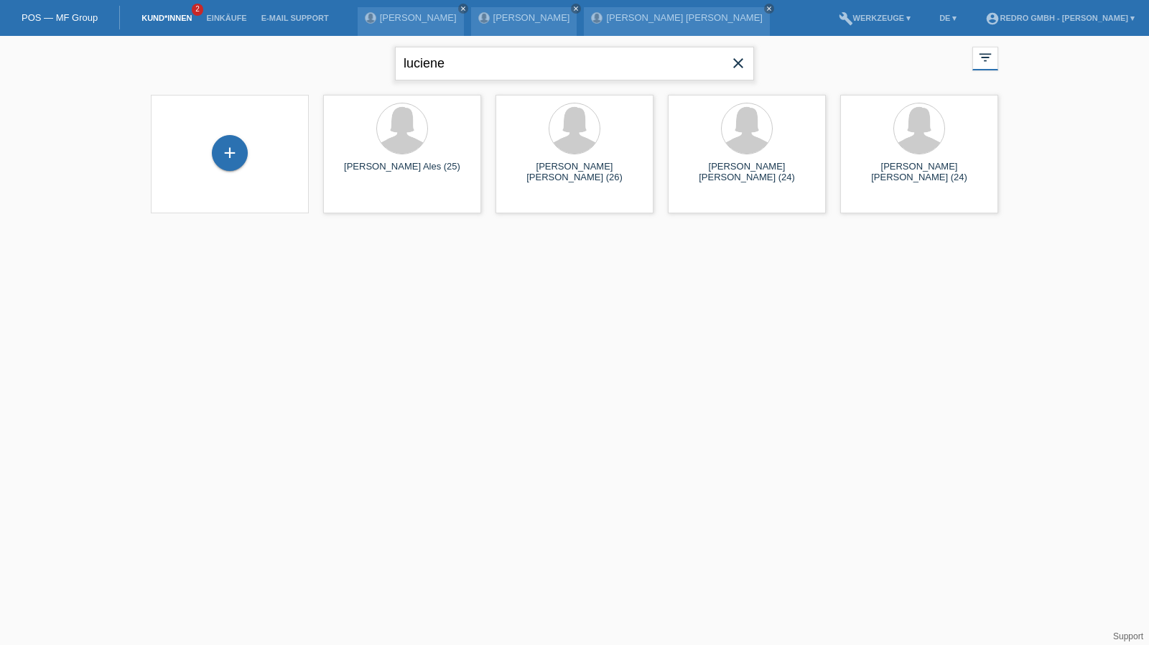
type input "luciene"
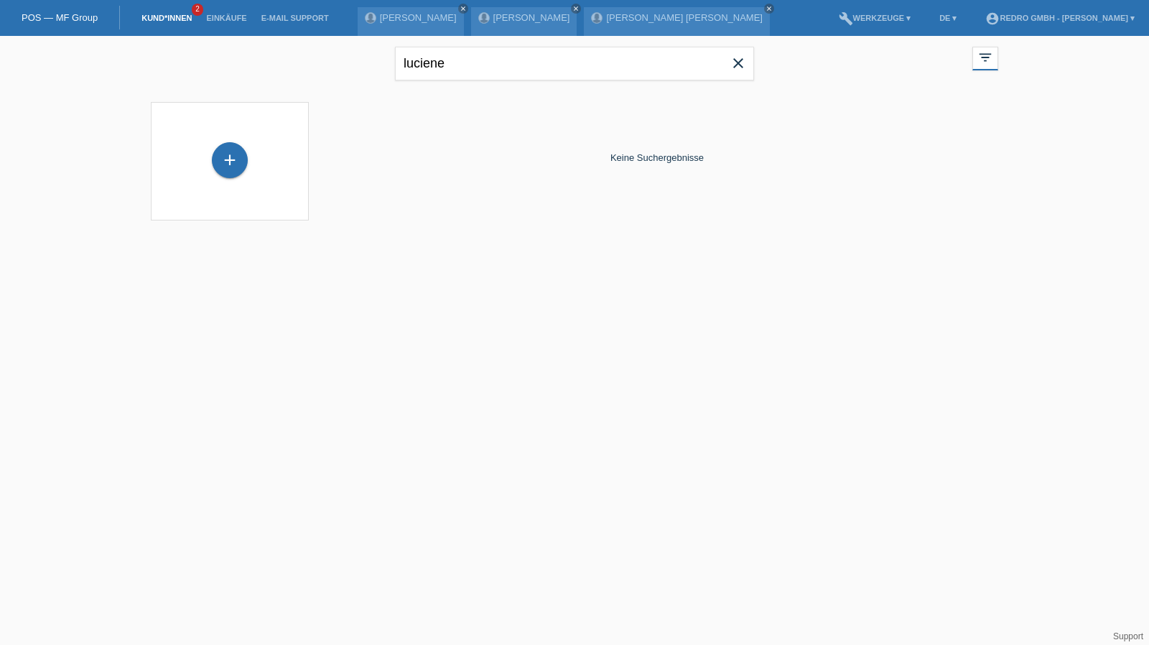
drag, startPoint x: 217, startPoint y: 152, endPoint x: 393, endPoint y: 140, distance: 176.3
click at [217, 152] on div "+" at bounding box center [229, 160] width 34 height 24
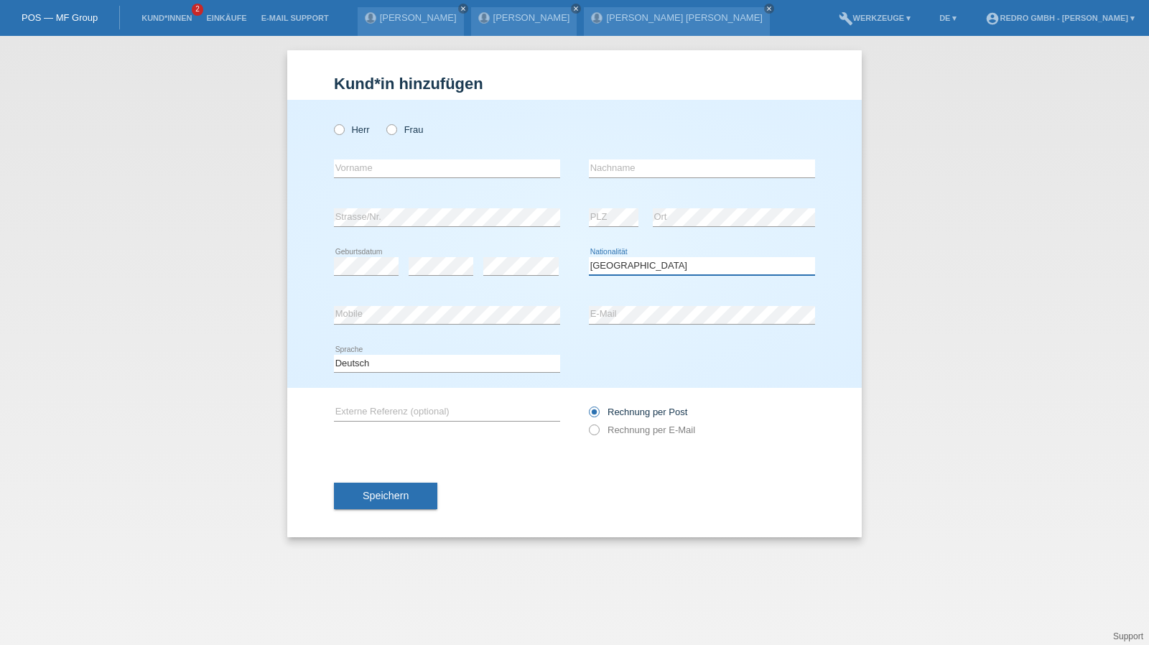
click at [637, 269] on select "Bitte auswählen... Schweiz Deutschland Liechtenstein Österreich ------------ Af…" at bounding box center [702, 265] width 226 height 17
select select "BR"
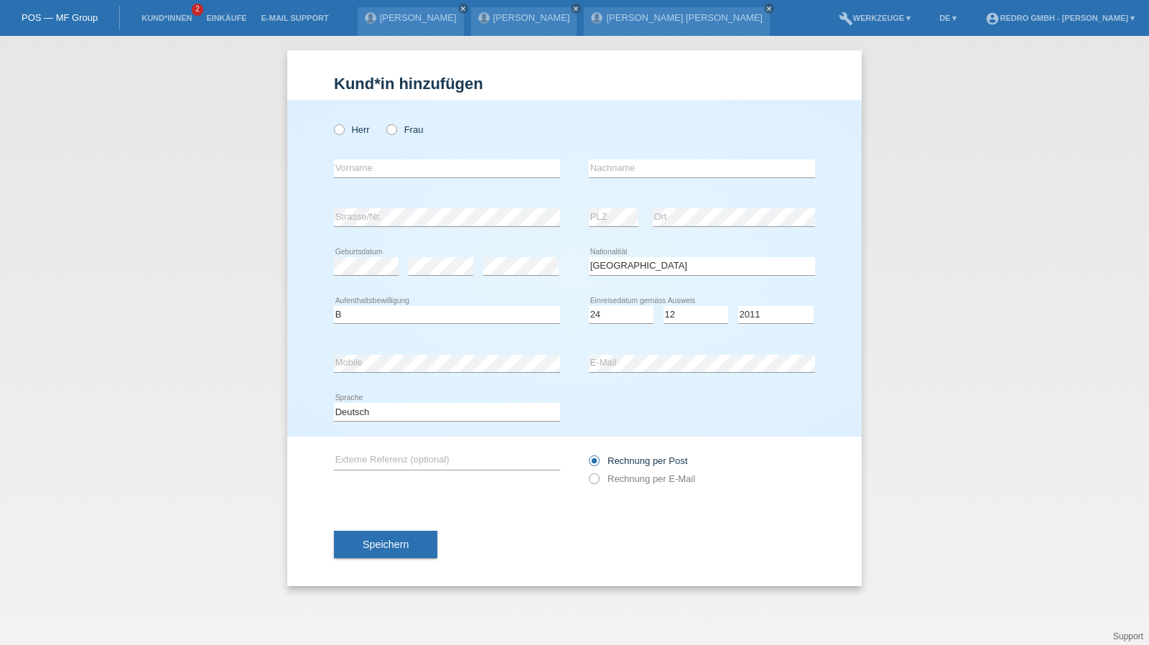
click at [362, 525] on div "Speichern" at bounding box center [574, 543] width 481 height 83
click at [358, 530] on button "Speichern" at bounding box center [385, 543] width 103 height 27
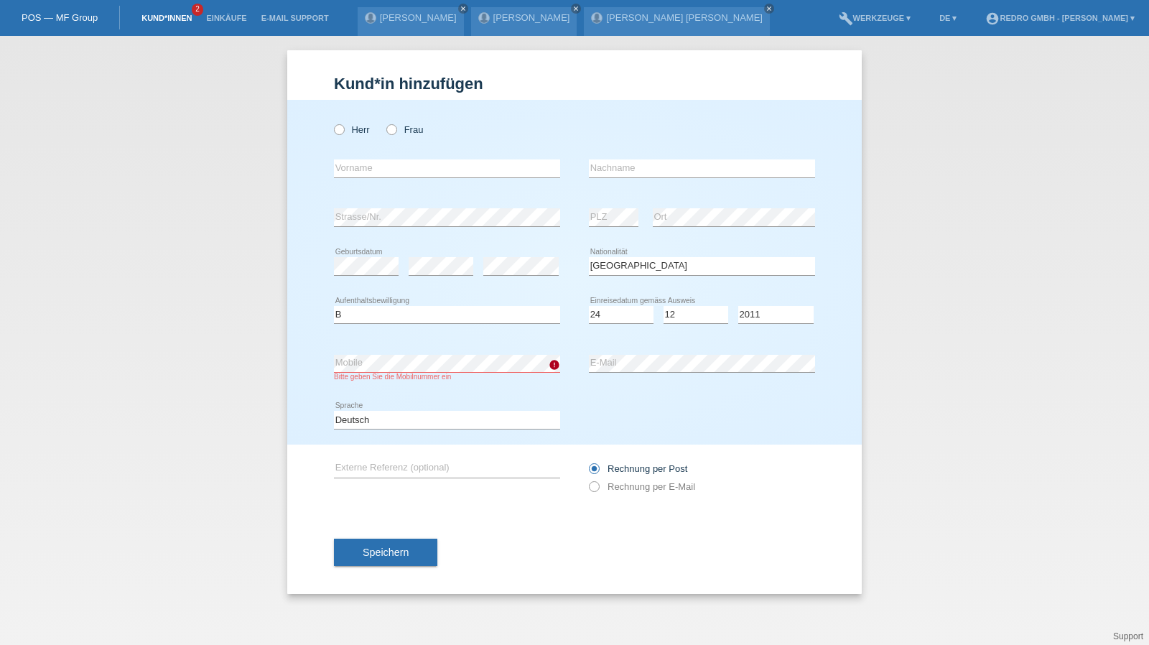
click at [139, 17] on link "Kund*innen" at bounding box center [166, 18] width 65 height 9
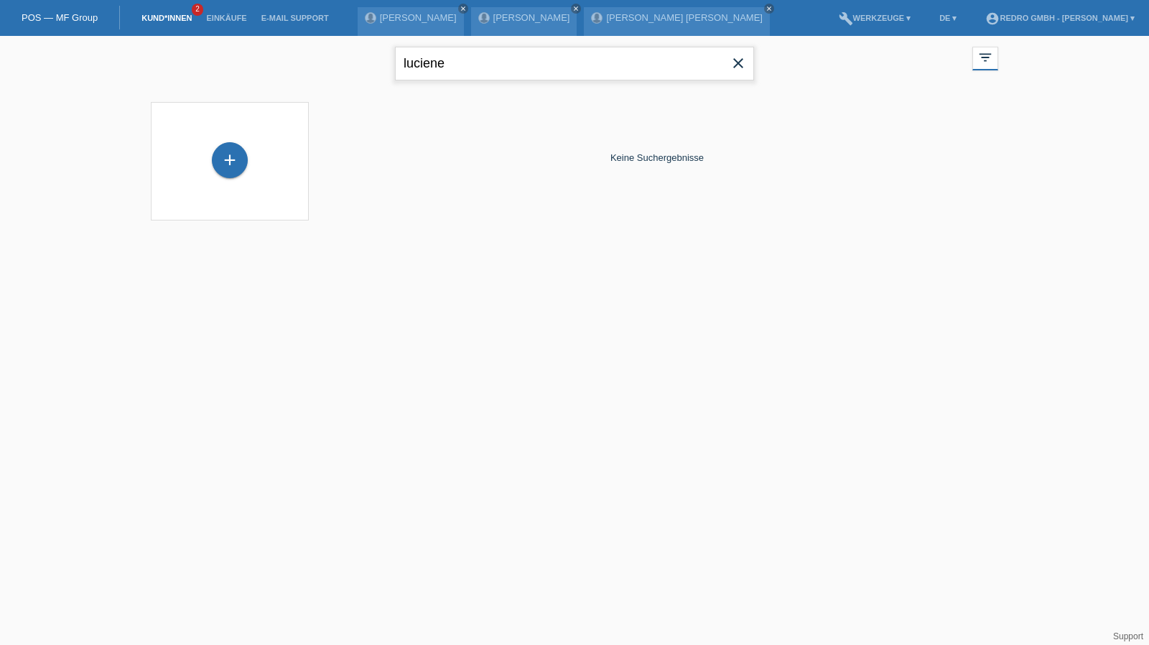
click at [448, 55] on input "luciene" at bounding box center [574, 64] width 359 height 34
type input "[PERSON_NAME]"
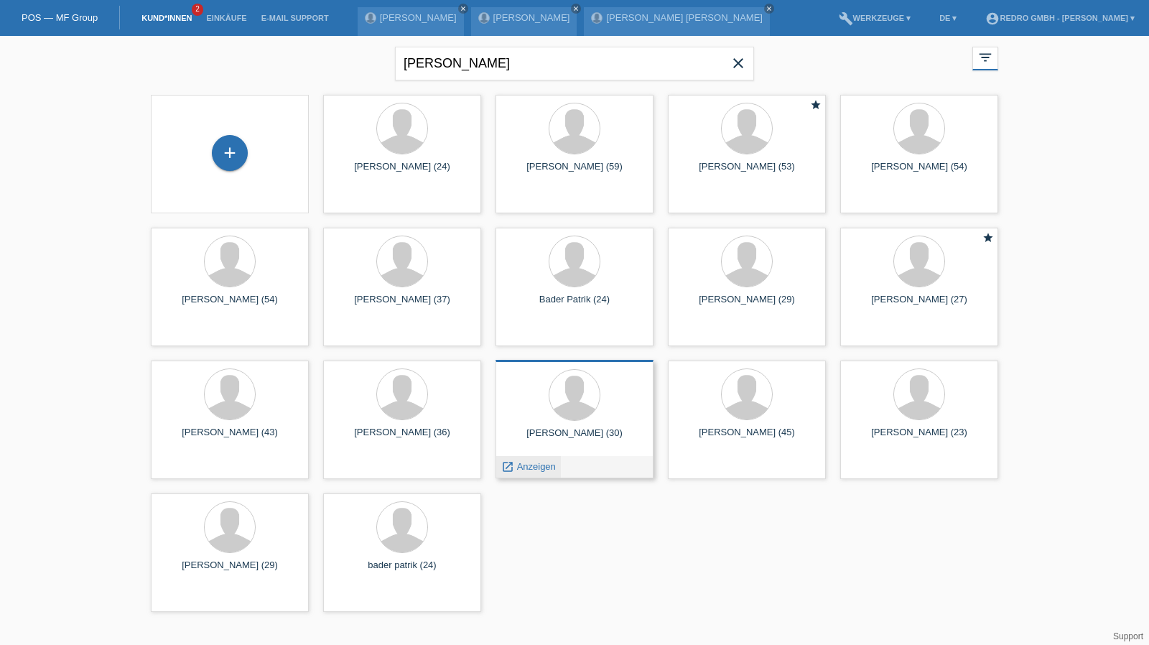
click at [546, 466] on span "Anzeigen" at bounding box center [536, 466] width 39 height 11
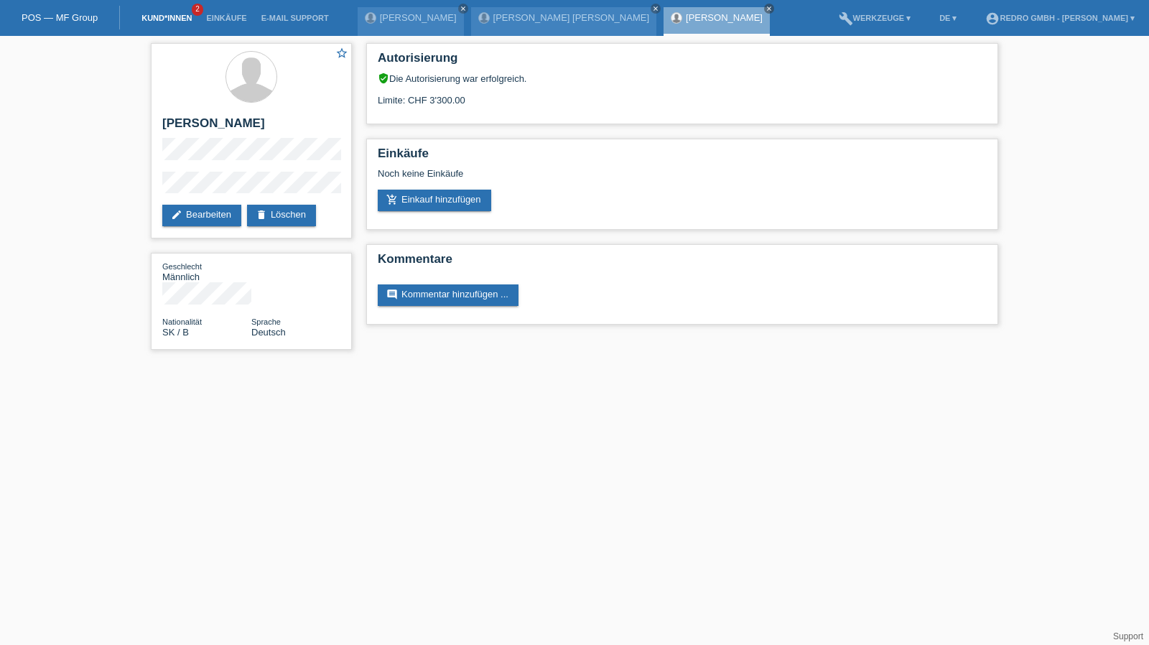
click at [173, 17] on link "Kund*innen" at bounding box center [166, 18] width 65 height 9
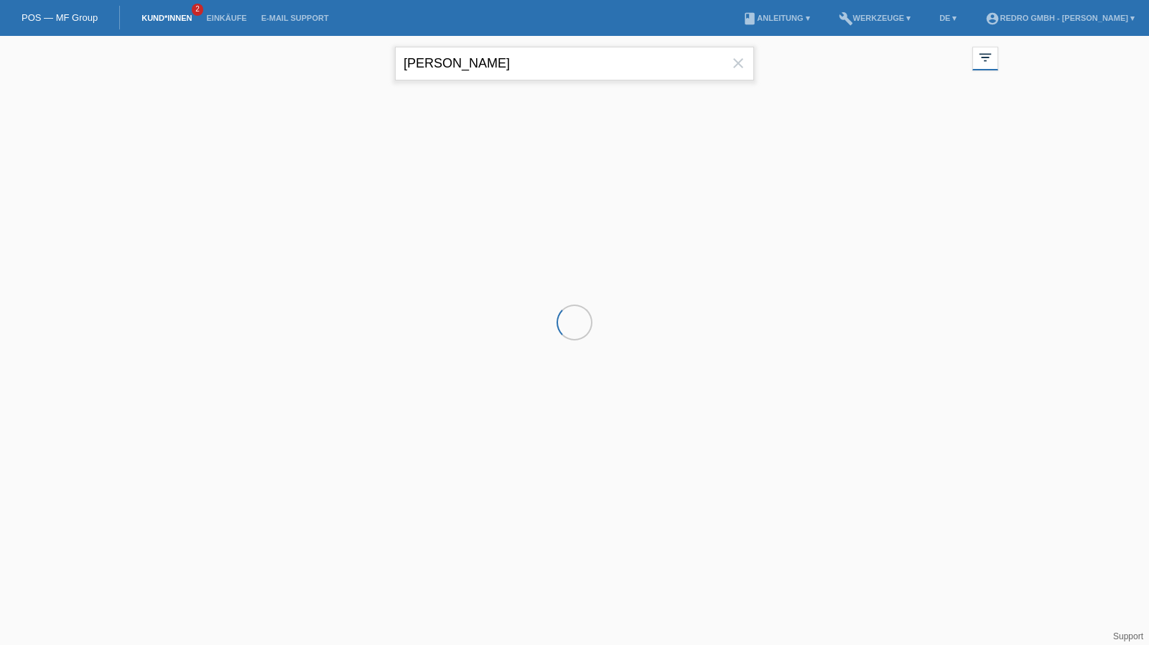
click at [475, 52] on input "patrik" at bounding box center [574, 64] width 359 height 34
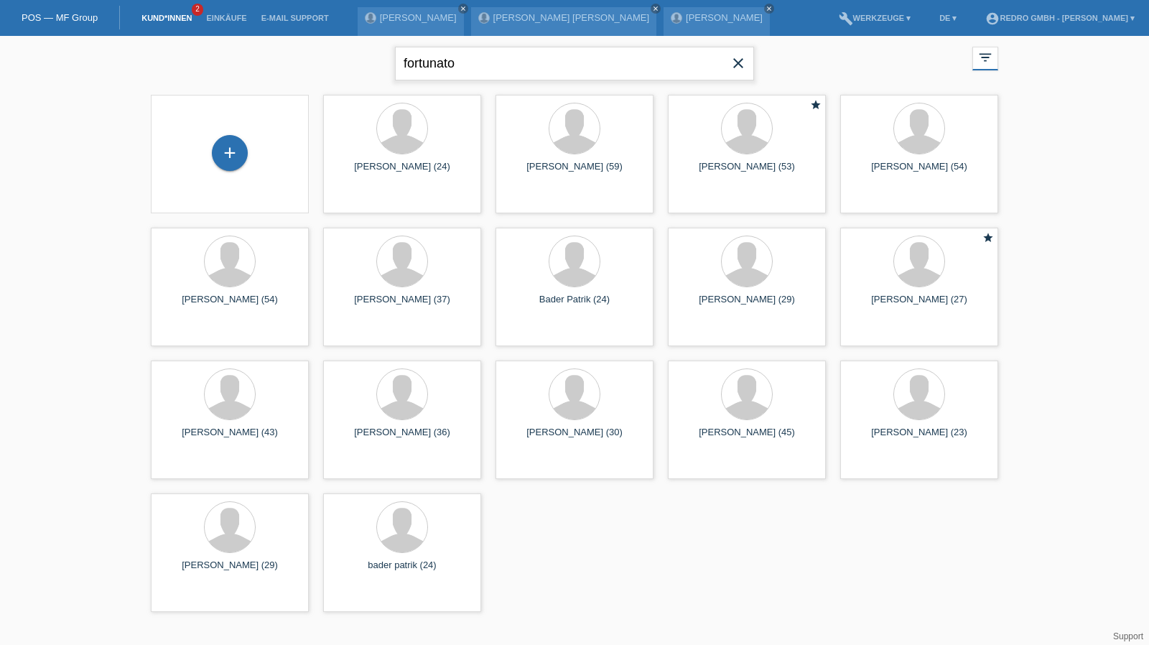
type input "fortunato"
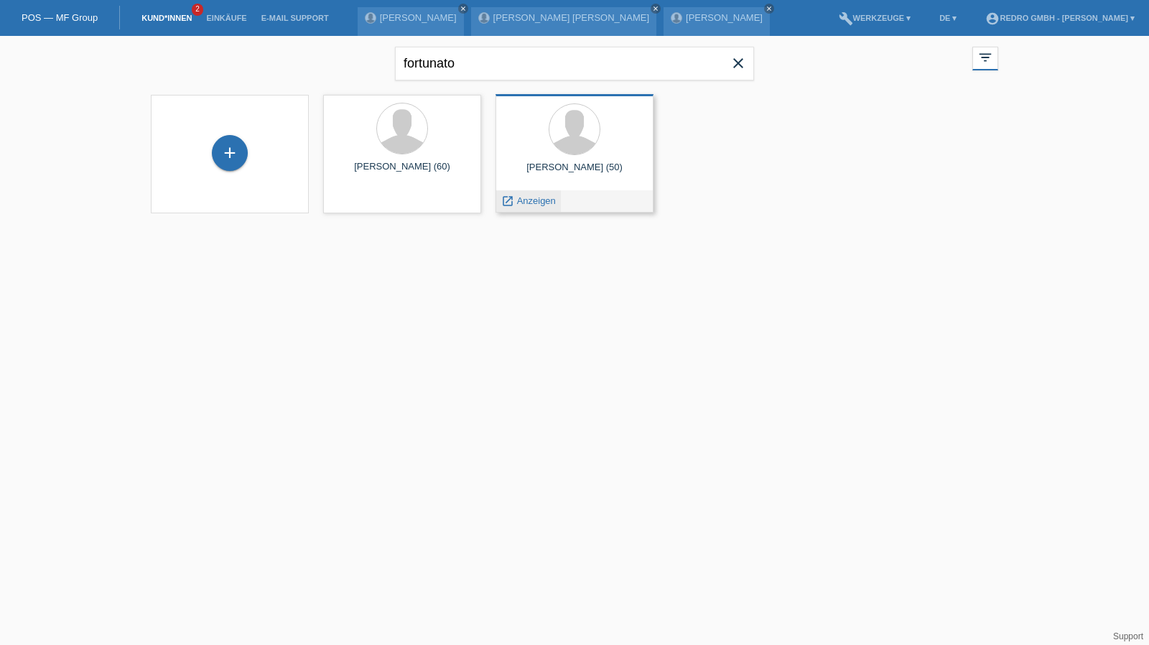
click at [543, 202] on span "Anzeigen" at bounding box center [536, 200] width 39 height 11
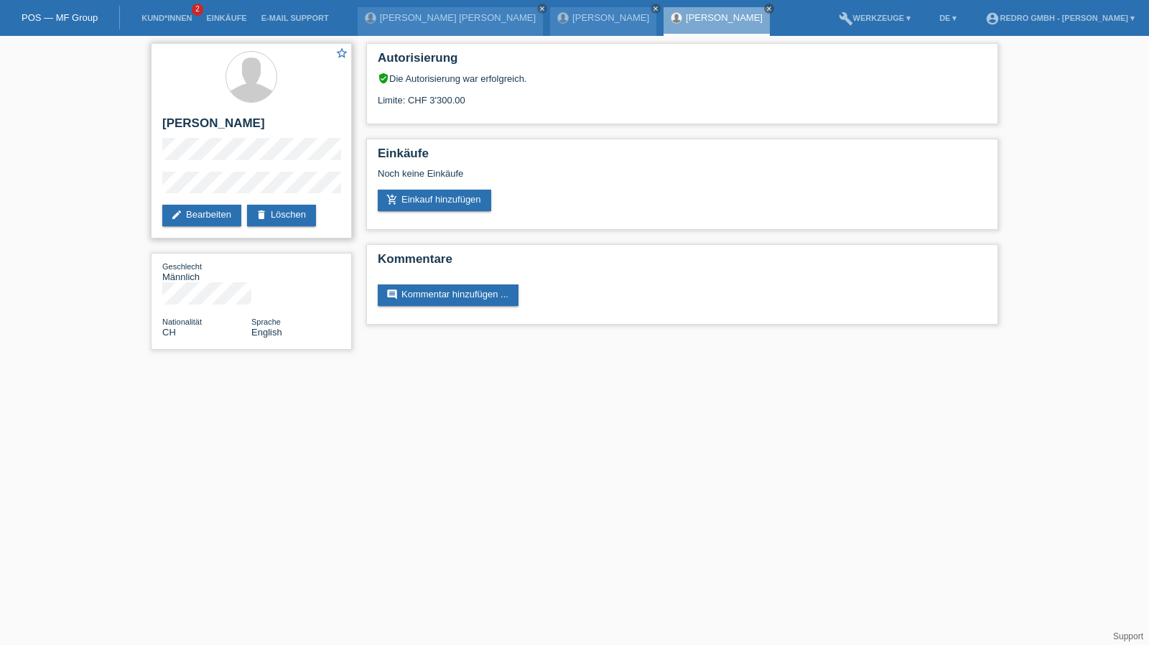
click at [187, 169] on div "star_border [PERSON_NAME] edit Bearbeiten delete Löschen" at bounding box center [251, 140] width 201 height 195
click at [167, 15] on link "Kund*innen" at bounding box center [166, 18] width 65 height 9
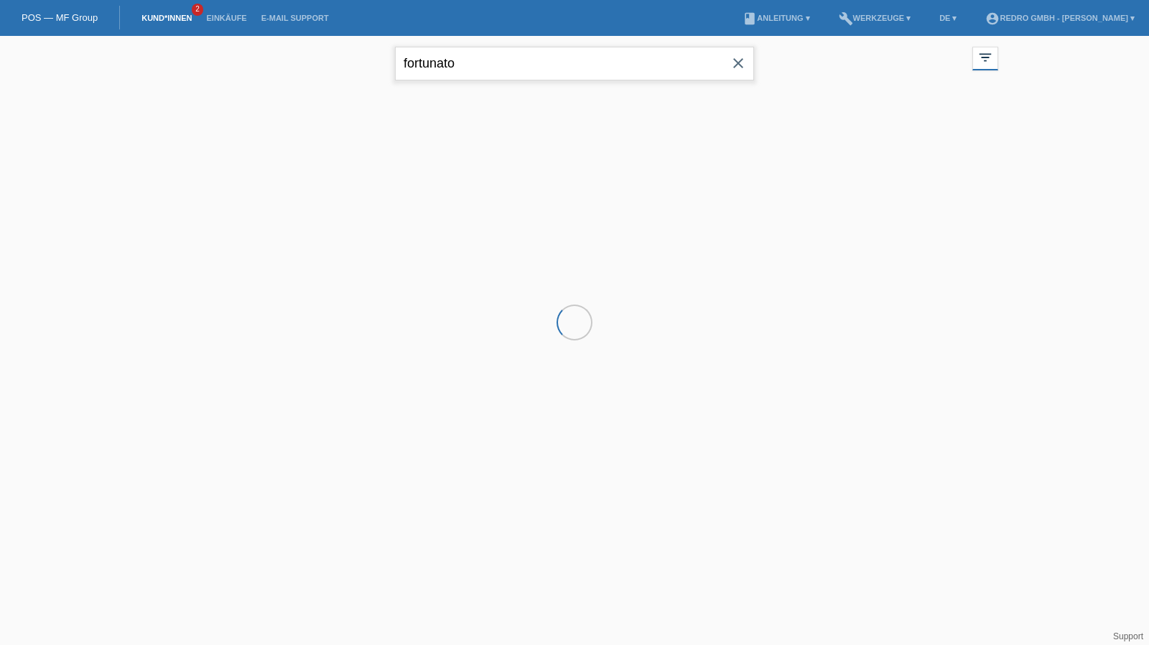
click at [464, 50] on input "fortunato" at bounding box center [574, 64] width 359 height 34
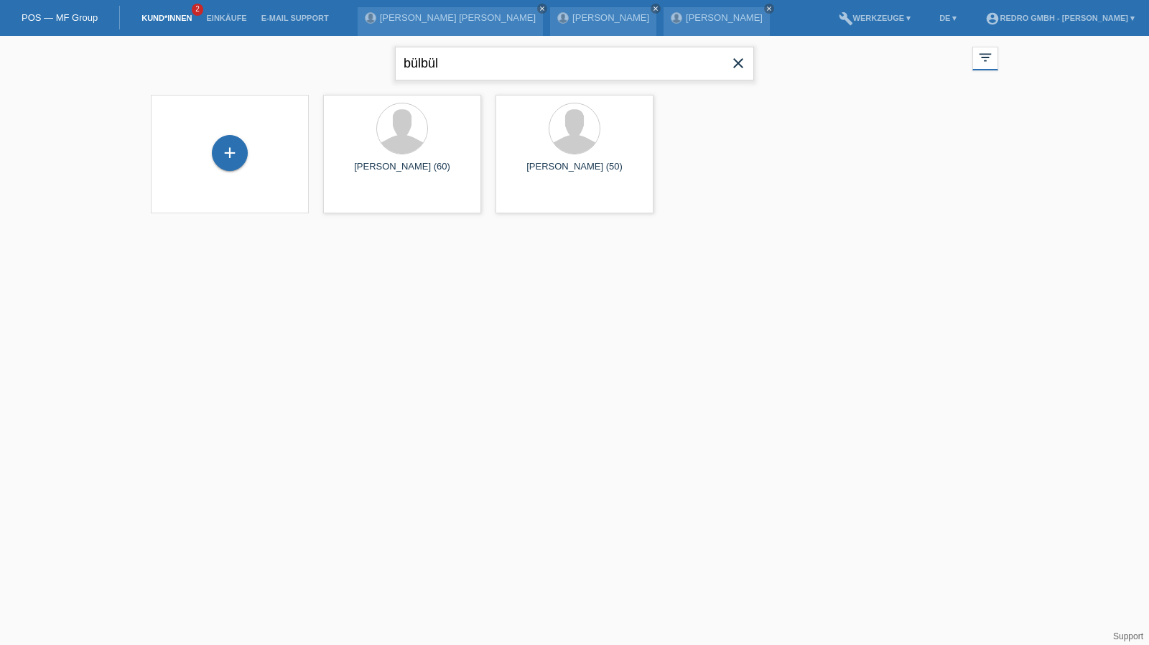
type input "bülbül"
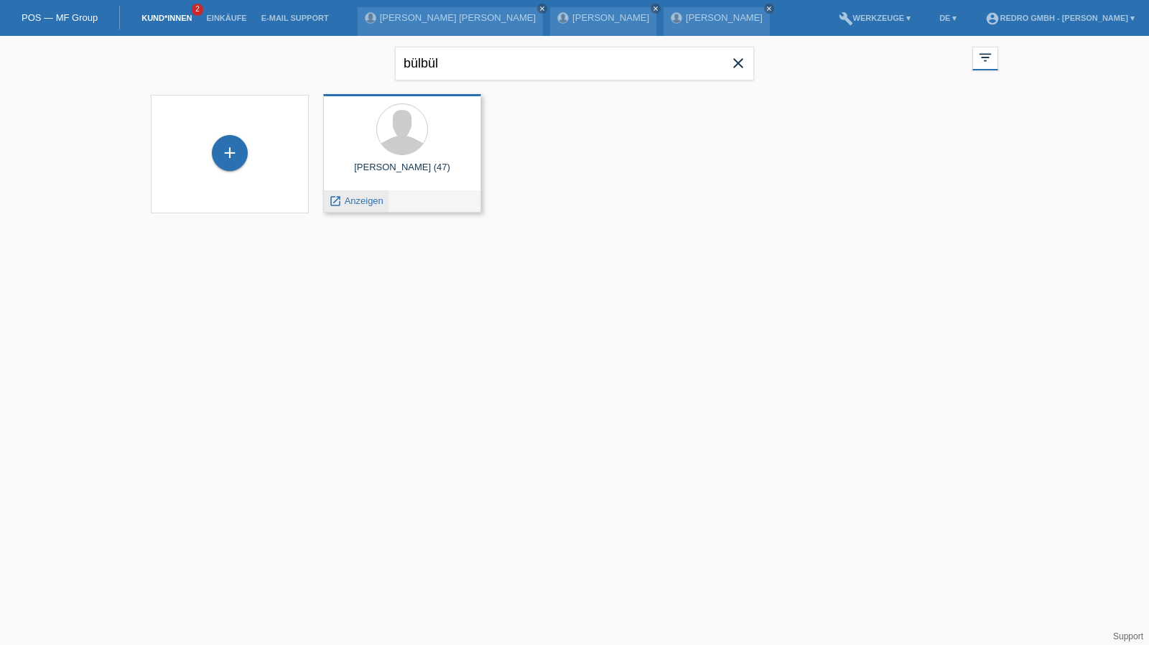
click at [364, 202] on span "Anzeigen" at bounding box center [364, 200] width 39 height 11
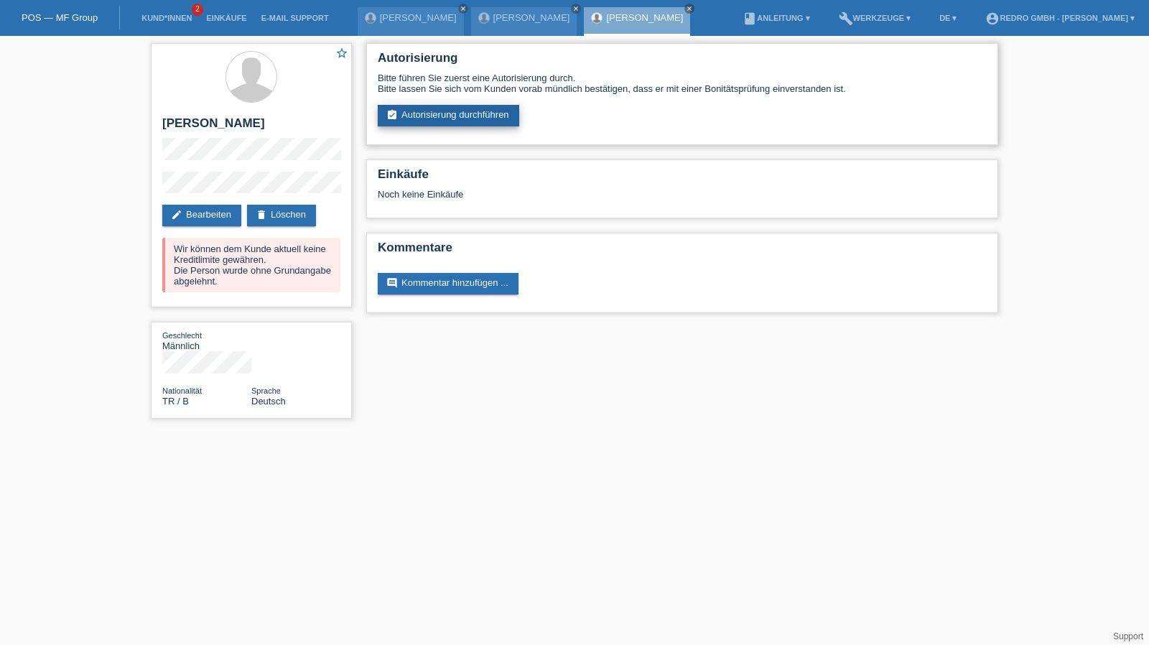
click at [429, 116] on link "assignment_turned_in Autorisierung durchführen" at bounding box center [448, 116] width 141 height 22
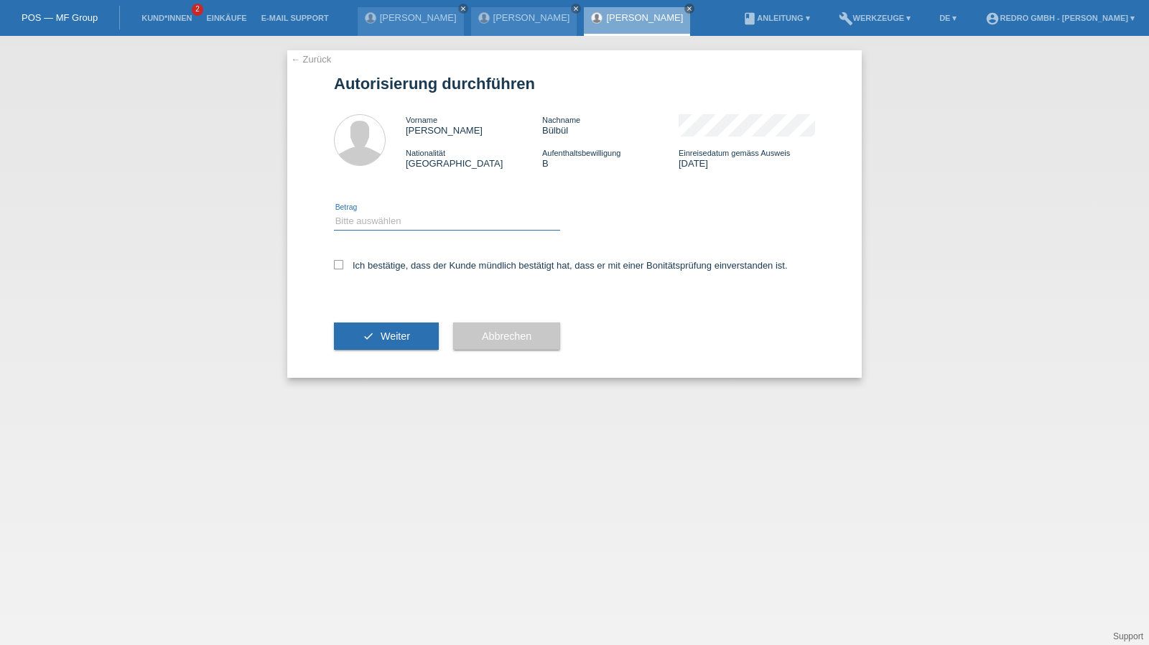
drag, startPoint x: 389, startPoint y: 213, endPoint x: 389, endPoint y: 227, distance: 13.6
click at [389, 213] on select "Bitte auswählen CHF 1.00 - CHF 499.00 CHF 500.00 - CHF 1'999.00 CHF 2'000.00 - …" at bounding box center [447, 220] width 226 height 17
select select "1"
click at [334, 212] on select "Bitte auswählen CHF 1.00 - CHF 499.00 CHF 500.00 - CHF 1'999.00 CHF 2'000.00 - …" at bounding box center [447, 220] width 226 height 17
click at [380, 258] on div "Ich bestätige, dass der Kunde mündlich bestätigt hat, dass er mit einer Bonität…" at bounding box center [574, 270] width 481 height 49
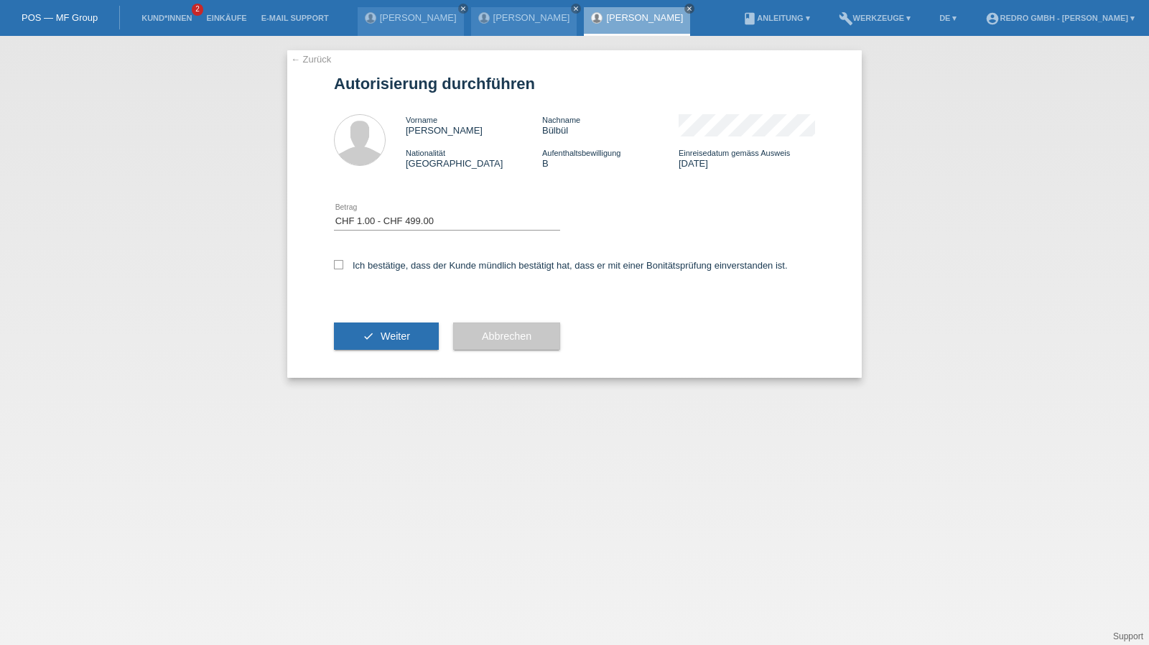
click at [375, 276] on div "Ich bestätige, dass der Kunde mündlich bestätigt hat, dass er mit einer Bonität…" at bounding box center [574, 270] width 481 height 49
click at [376, 269] on label "Ich bestätige, dass der Kunde mündlich bestätigt hat, dass er mit einer Bonität…" at bounding box center [561, 265] width 454 height 11
click at [343, 269] on input "Ich bestätige, dass der Kunde mündlich bestätigt hat, dass er mit einer Bonität…" at bounding box center [338, 264] width 9 height 9
checkbox input "true"
click at [359, 340] on button "check Weiter" at bounding box center [386, 335] width 105 height 27
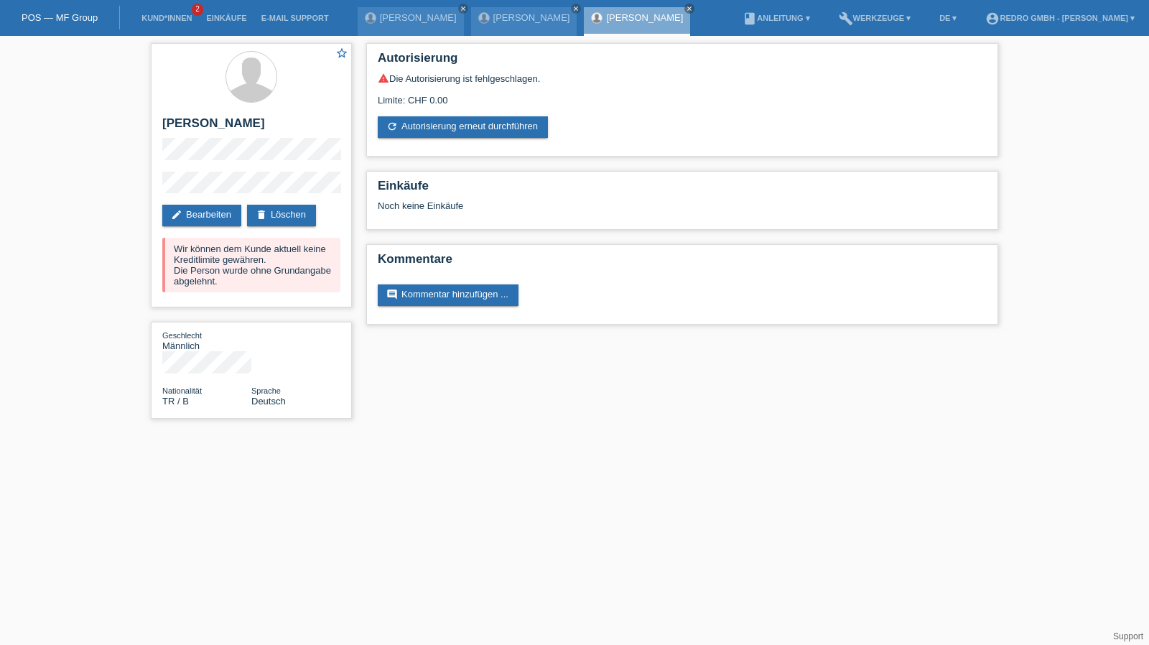
click at [168, 18] on link "Kund*innen" at bounding box center [166, 18] width 65 height 9
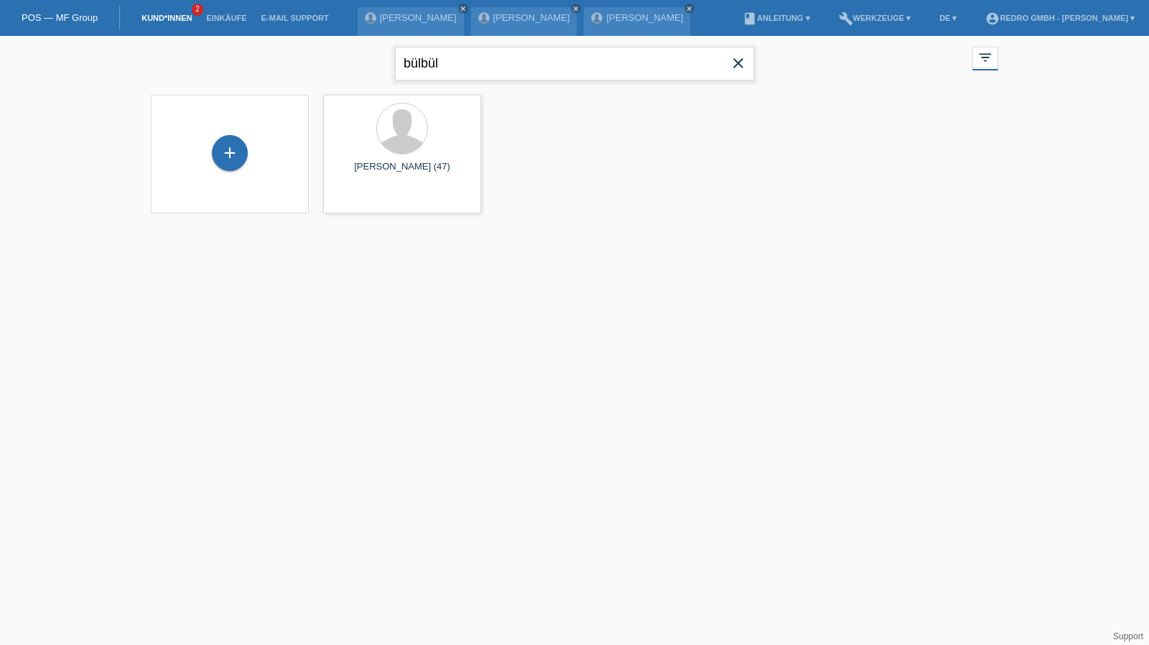
click at [431, 55] on input "bülbül" at bounding box center [574, 64] width 359 height 34
type input "dizmatsek"
click at [380, 200] on span "Anzeigen" at bounding box center [364, 200] width 39 height 11
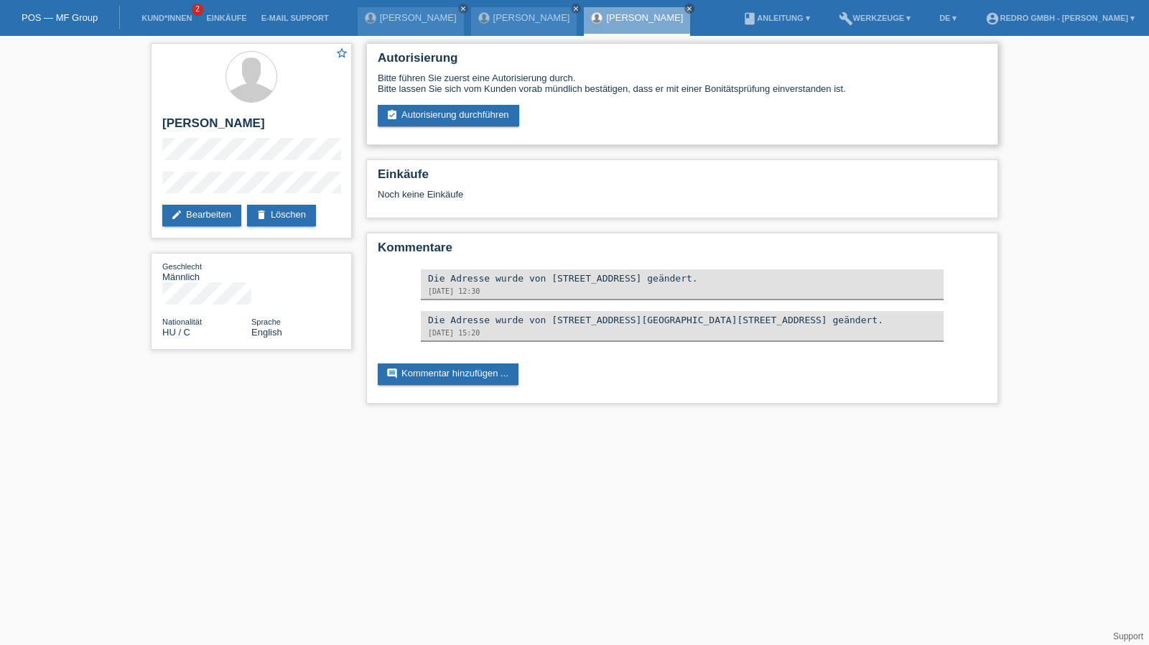
click at [454, 128] on div "Autorisierung Bitte führen Sie zuerst eine Autorisierung durch. Bitte lassen Si…" at bounding box center [682, 94] width 632 height 102
click at [455, 116] on link "assignment_turned_in Autorisierung durchführen" at bounding box center [448, 116] width 141 height 22
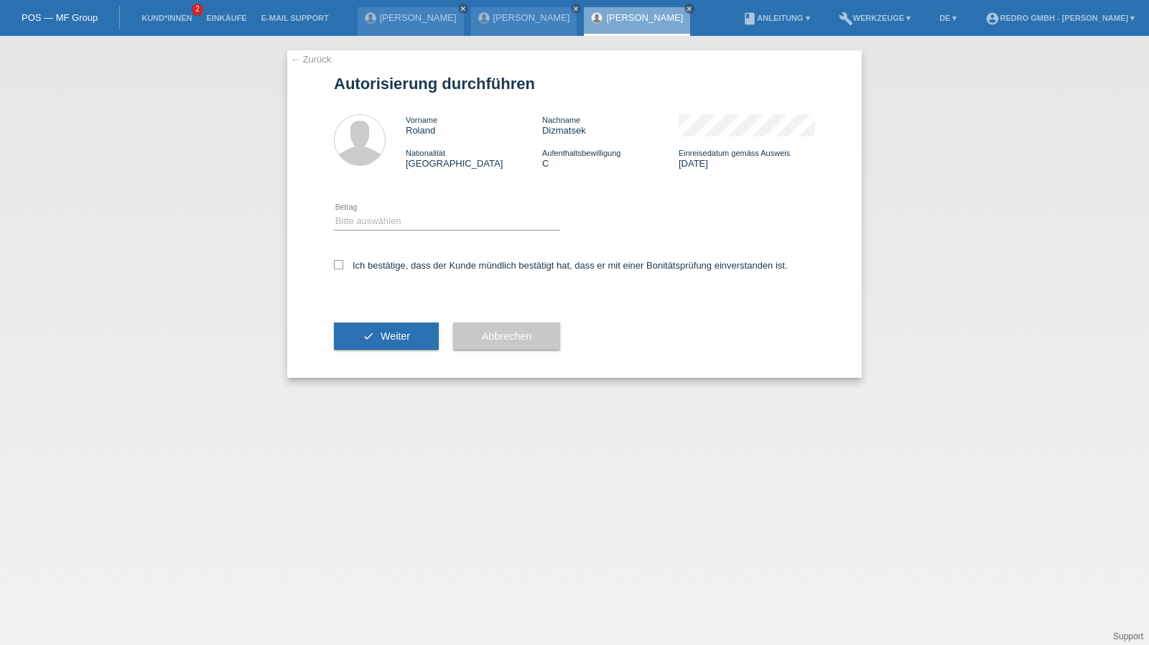
click at [391, 208] on div "Bitte auswählen CHF 1.00 - CHF 499.00 CHF 500.00 - CHF 1'999.00 CHF 2'000.00 - …" at bounding box center [447, 221] width 226 height 49
click at [366, 226] on select "Bitte auswählen CHF 1.00 - CHF 499.00 CHF 500.00 - CHF 1'999.00 CHF 2'000.00 - …" at bounding box center [447, 220] width 226 height 17
select select "1"
click at [334, 212] on select "Bitte auswählen CHF 1.00 - CHF 499.00 CHF 500.00 - CHF 1'999.00 CHF 2'000.00 - …" at bounding box center [447, 220] width 226 height 17
click at [371, 260] on div "Ich bestätige, dass der Kunde mündlich bestätigt hat, dass er mit einer Bonität…" at bounding box center [574, 270] width 481 height 49
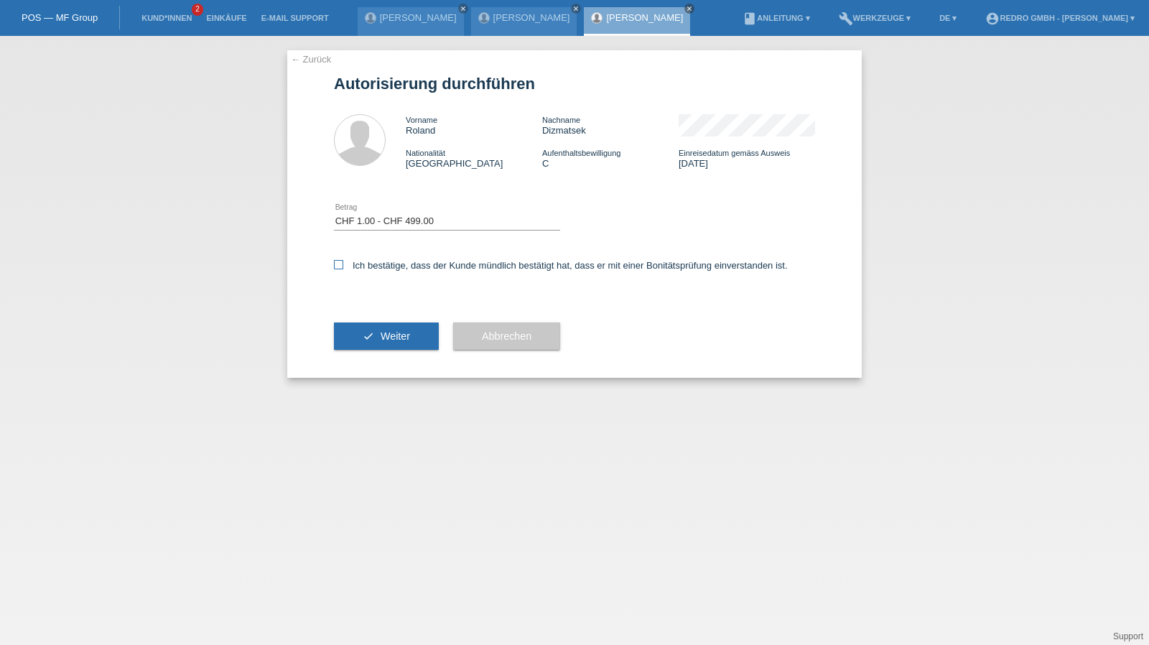
click at [373, 268] on label "Ich bestätige, dass der Kunde mündlich bestätigt hat, dass er mit einer Bonität…" at bounding box center [561, 265] width 454 height 11
click at [343, 268] on input "Ich bestätige, dass der Kunde mündlich bestätigt hat, dass er mit einer Bonität…" at bounding box center [338, 264] width 9 height 9
checkbox input "true"
click at [367, 326] on button "check Weiter" at bounding box center [386, 335] width 105 height 27
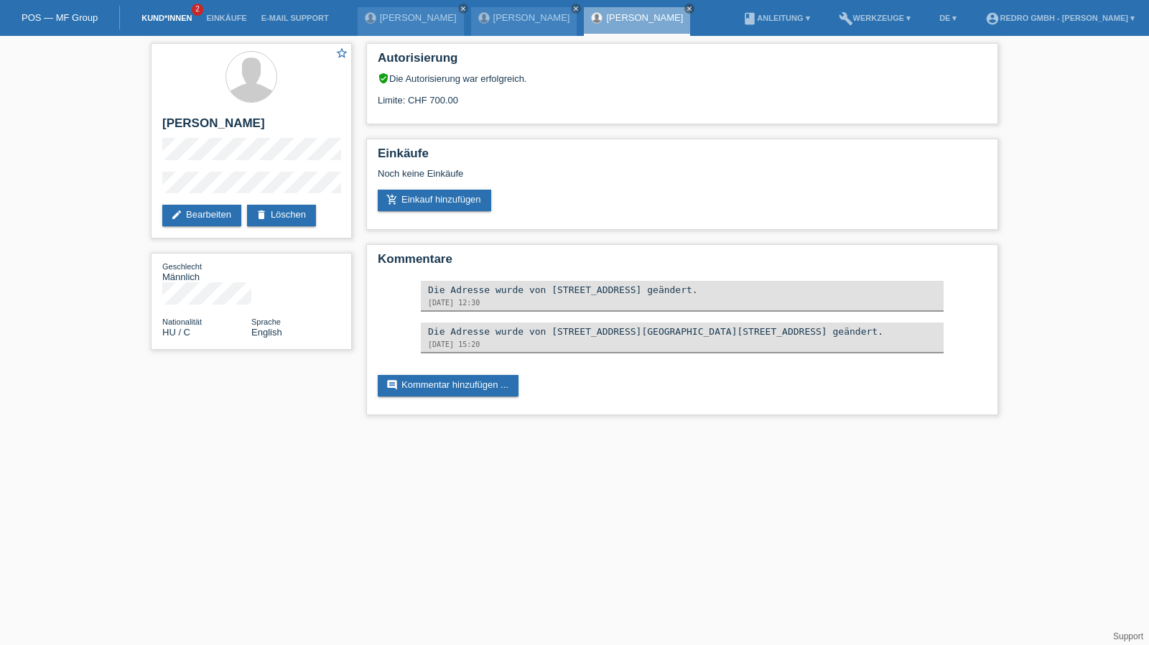
click at [183, 15] on link "Kund*innen" at bounding box center [166, 18] width 65 height 9
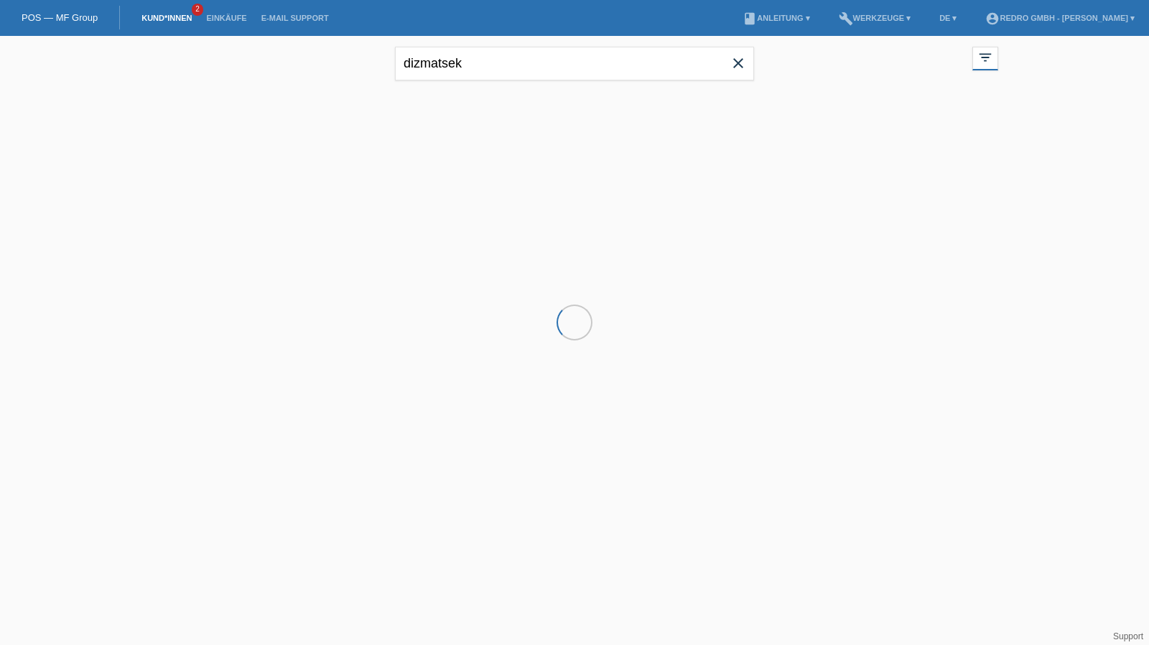
click at [473, 45] on div "dizmatsek close" at bounding box center [574, 62] width 359 height 52
click at [467, 54] on input "dizmatsek" at bounding box center [574, 64] width 359 height 34
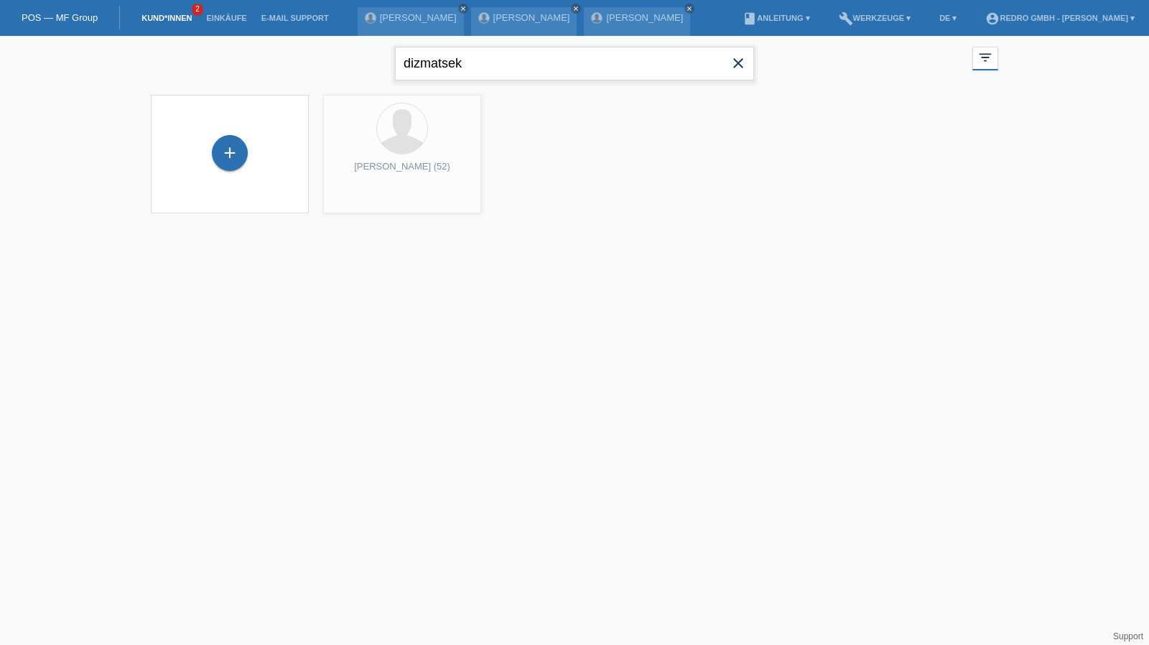
click at [467, 54] on input "dizmatsek" at bounding box center [574, 64] width 359 height 34
type input "anar bold"
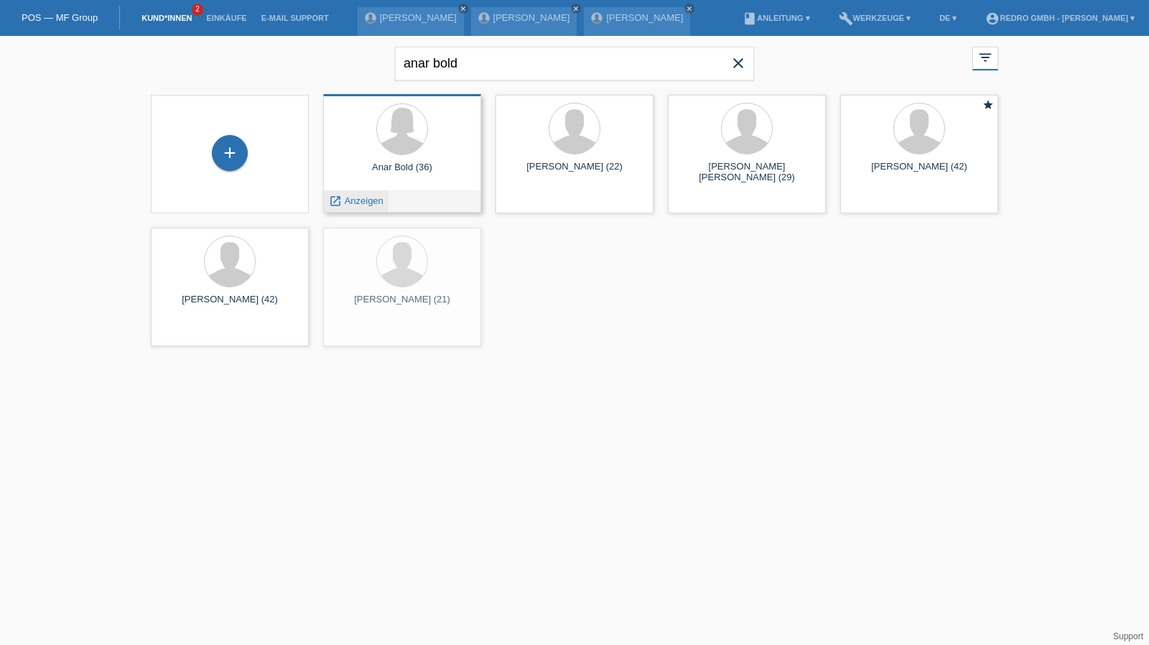
click at [375, 199] on span "Anzeigen" at bounding box center [364, 200] width 39 height 11
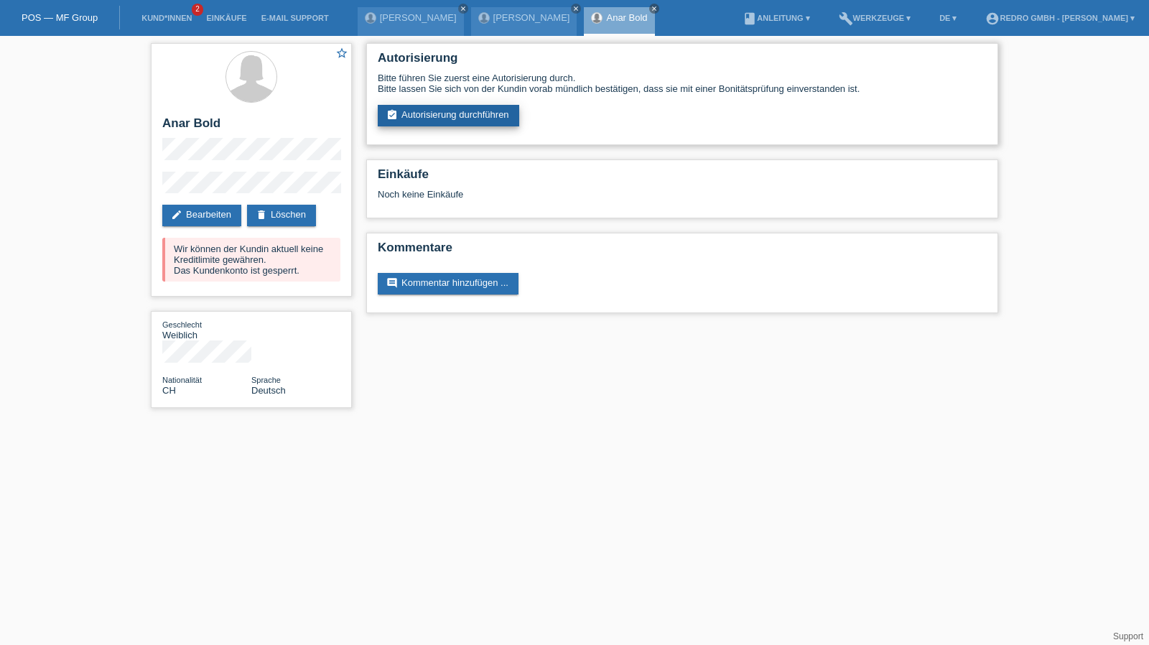
click at [424, 121] on link "assignment_turned_in Autorisierung durchführen" at bounding box center [448, 116] width 141 height 22
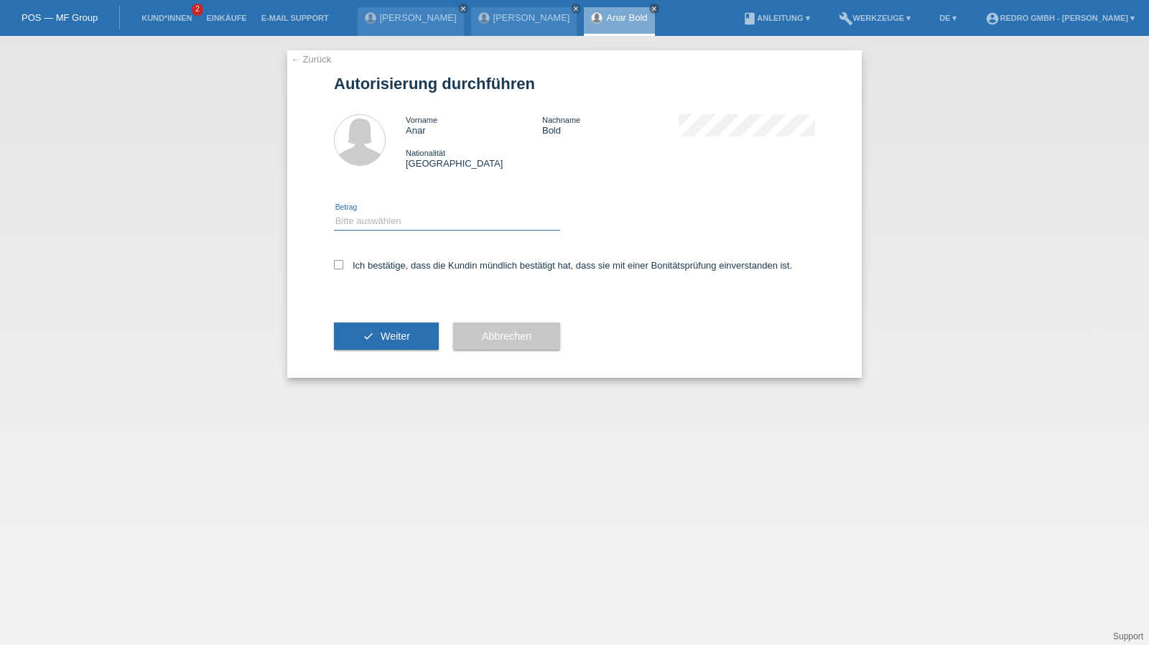
drag, startPoint x: 373, startPoint y: 219, endPoint x: 373, endPoint y: 228, distance: 8.6
click at [373, 219] on select "Bitte auswählen CHF 1.00 - CHF 499.00 CHF 500.00 - CHF 1'999.00 CHF 2'000.00 - …" at bounding box center [447, 220] width 226 height 17
select select "1"
click at [334, 212] on select "Bitte auswählen CHF 1.00 - CHF 499.00 CHF 500.00 - CHF 1'999.00 CHF 2'000.00 - …" at bounding box center [447, 220] width 226 height 17
click at [368, 263] on label "Ich bestätige, dass die Kundin mündlich bestätigt hat, dass sie mit einer Bonit…" at bounding box center [563, 265] width 458 height 11
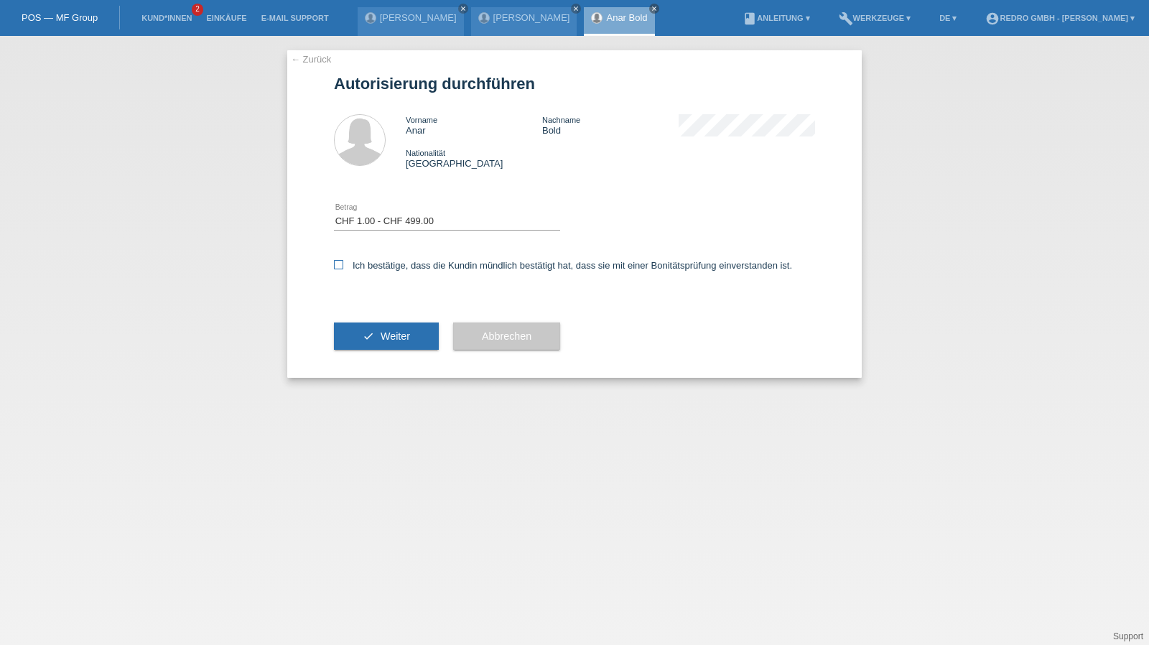
click at [343, 263] on input "Ich bestätige, dass die Kundin mündlich bestätigt hat, dass sie mit einer Bonit…" at bounding box center [338, 264] width 9 height 9
checkbox input "true"
click at [376, 332] on button "check Weiter" at bounding box center [386, 335] width 105 height 27
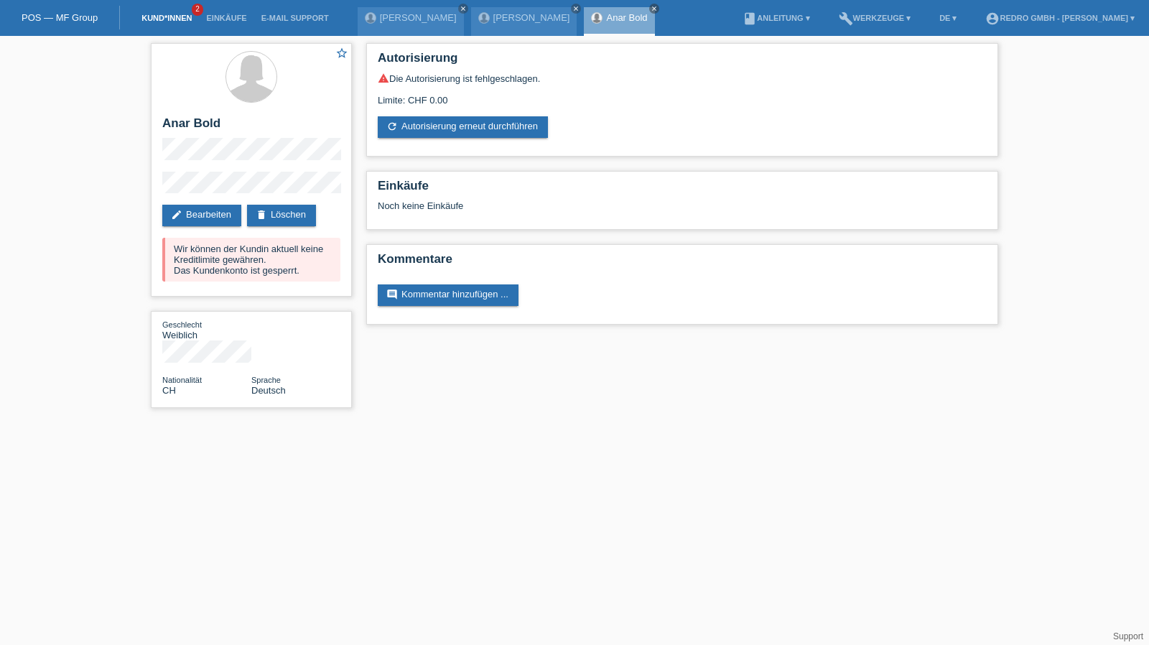
drag, startPoint x: 0, startPoint y: 0, endPoint x: 144, endPoint y: 18, distance: 144.7
click at [144, 18] on link "Kund*innen" at bounding box center [166, 18] width 65 height 9
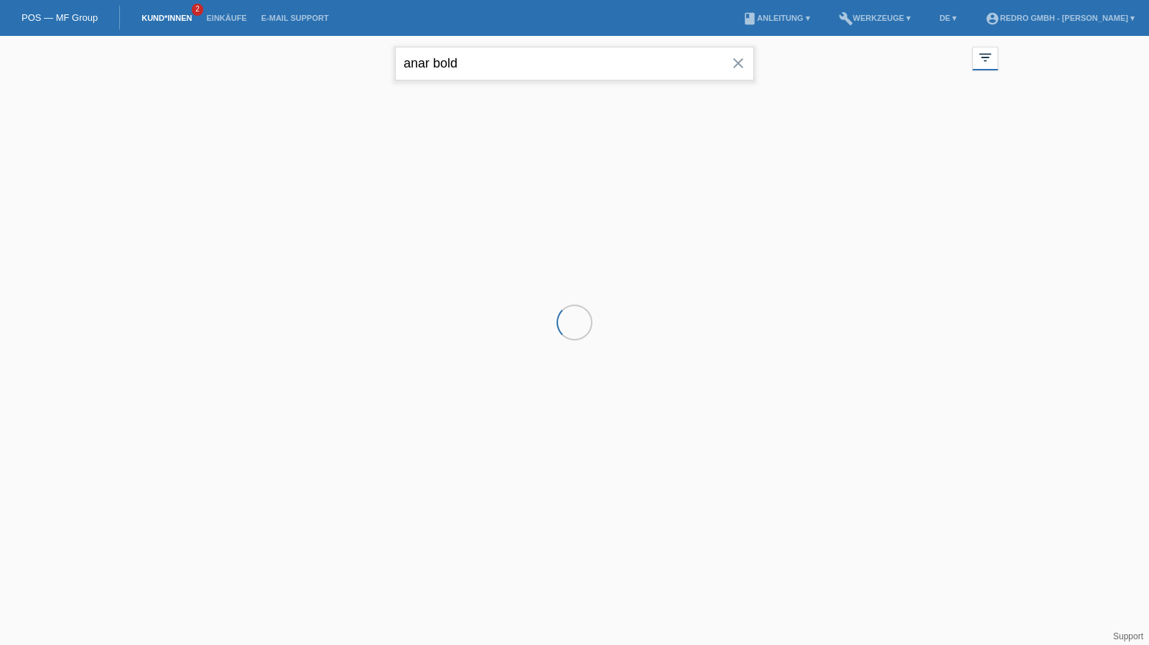
click at [558, 64] on input "anar bold" at bounding box center [574, 64] width 359 height 34
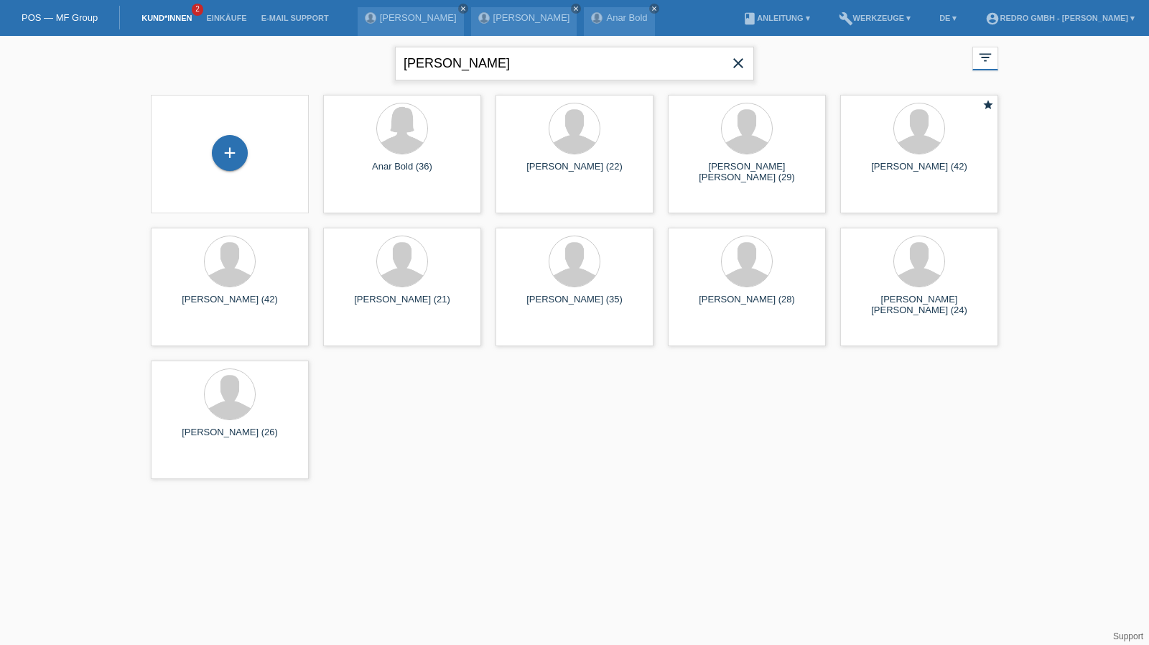
type input "[PERSON_NAME]"
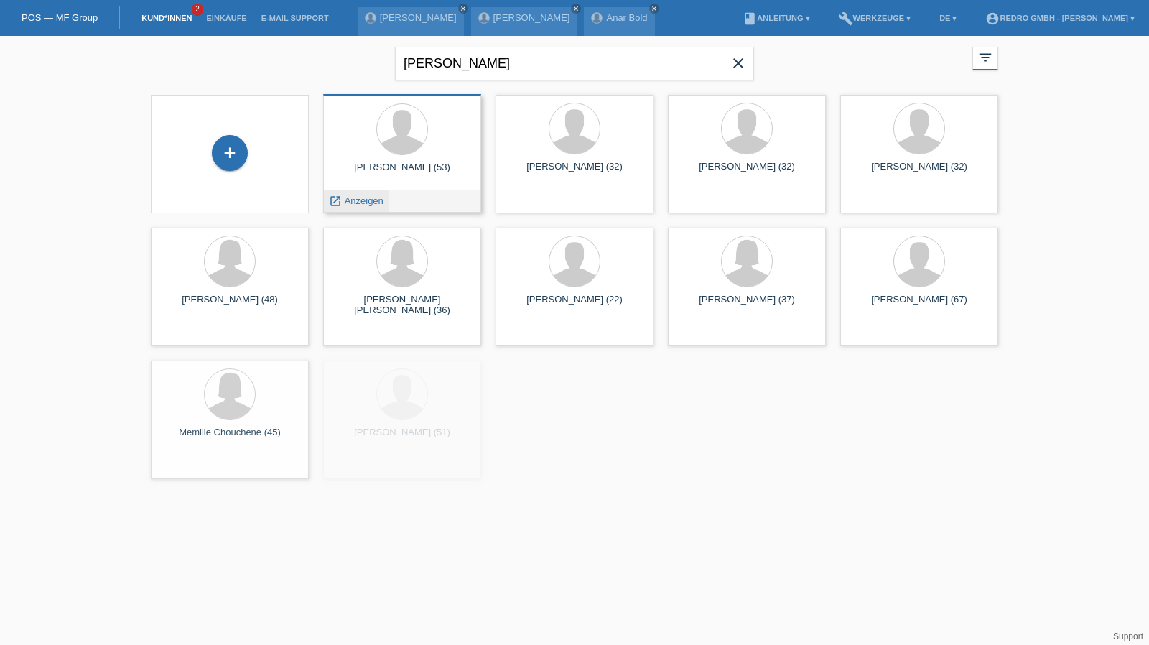
click at [370, 200] on span "Anzeigen" at bounding box center [364, 200] width 39 height 11
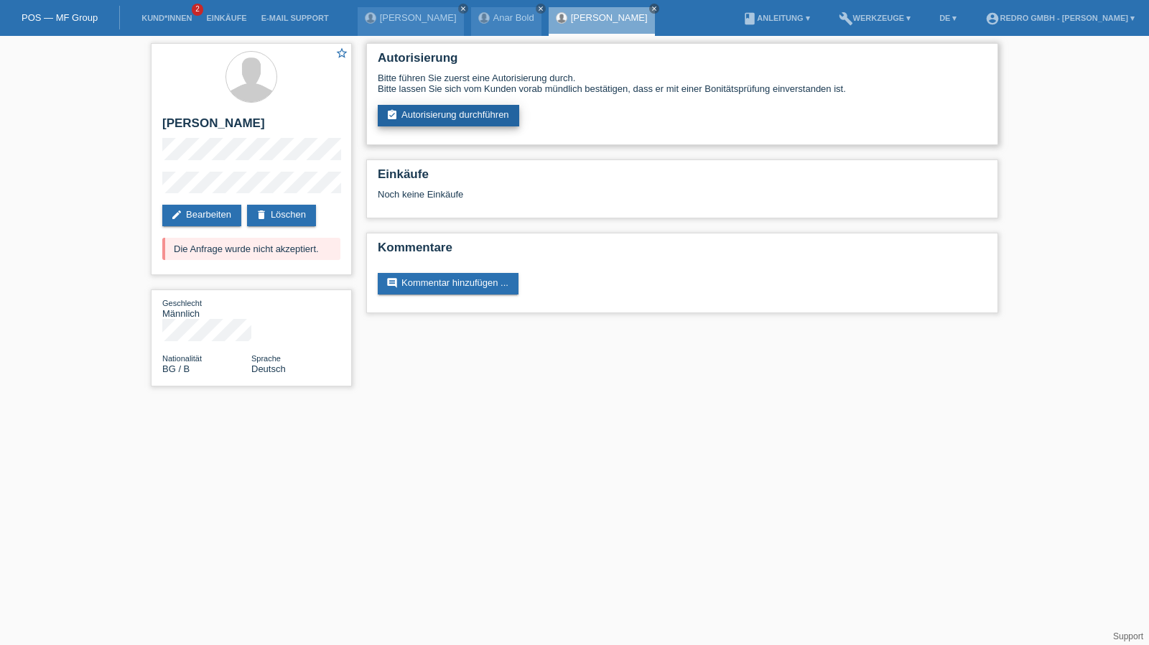
click at [454, 120] on link "assignment_turned_in Autorisierung durchführen" at bounding box center [448, 116] width 141 height 22
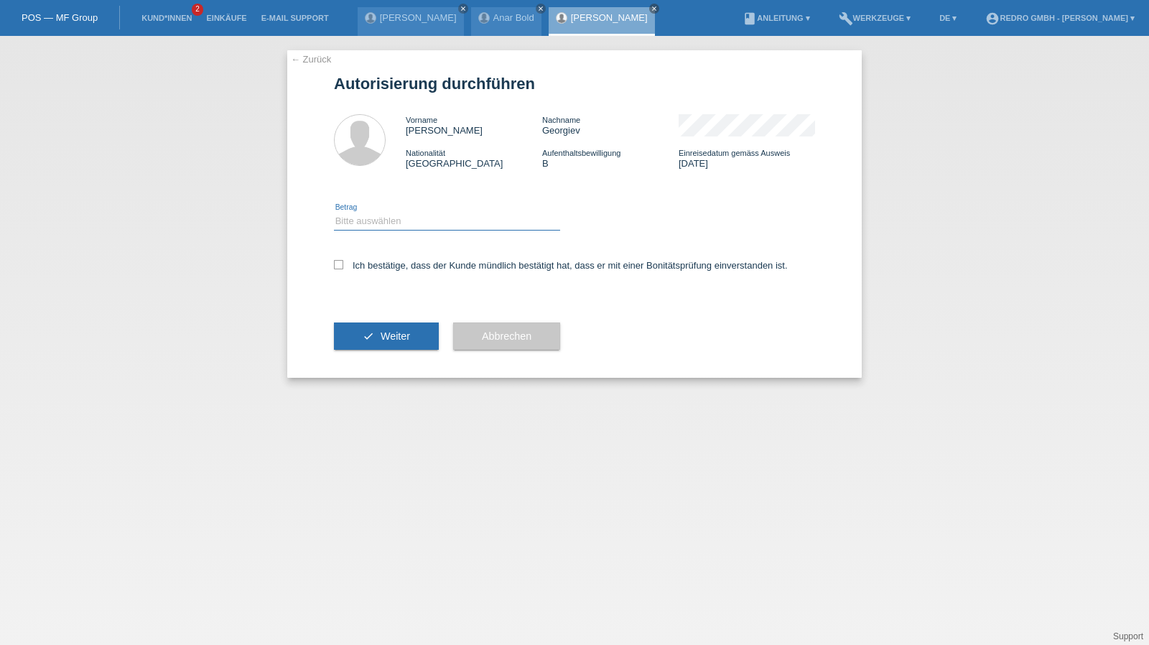
click at [425, 223] on select "Bitte auswählen CHF 1.00 - CHF 499.00 CHF 500.00 - CHF 1'999.00 CHF 2'000.00 - …" at bounding box center [447, 220] width 226 height 17
select select "1"
click at [334, 212] on select "Bitte auswählen CHF 1.00 - CHF 499.00 CHF 500.00 - CHF 1'999.00 CHF 2'000.00 - …" at bounding box center [447, 220] width 226 height 17
click at [399, 263] on label "Ich bestätige, dass der Kunde mündlich bestätigt hat, dass er mit einer Bonität…" at bounding box center [561, 265] width 454 height 11
click at [343, 263] on input "Ich bestätige, dass der Kunde mündlich bestätigt hat, dass er mit einer Bonität…" at bounding box center [338, 264] width 9 height 9
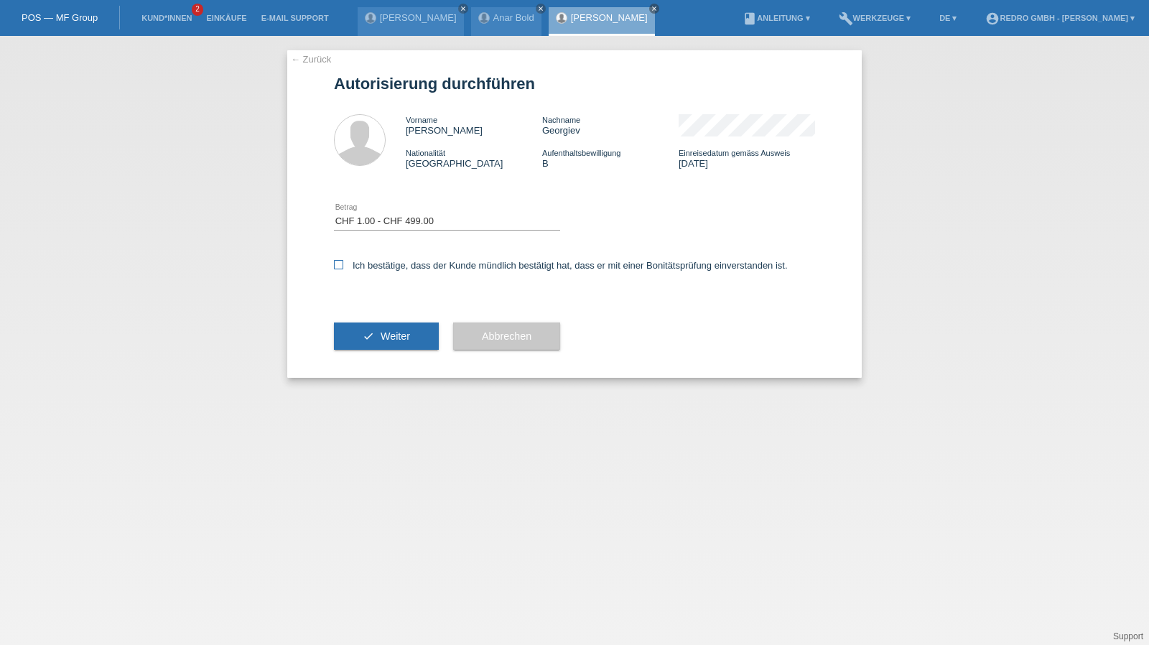
checkbox input "true"
click at [373, 335] on button "check Weiter" at bounding box center [386, 335] width 105 height 27
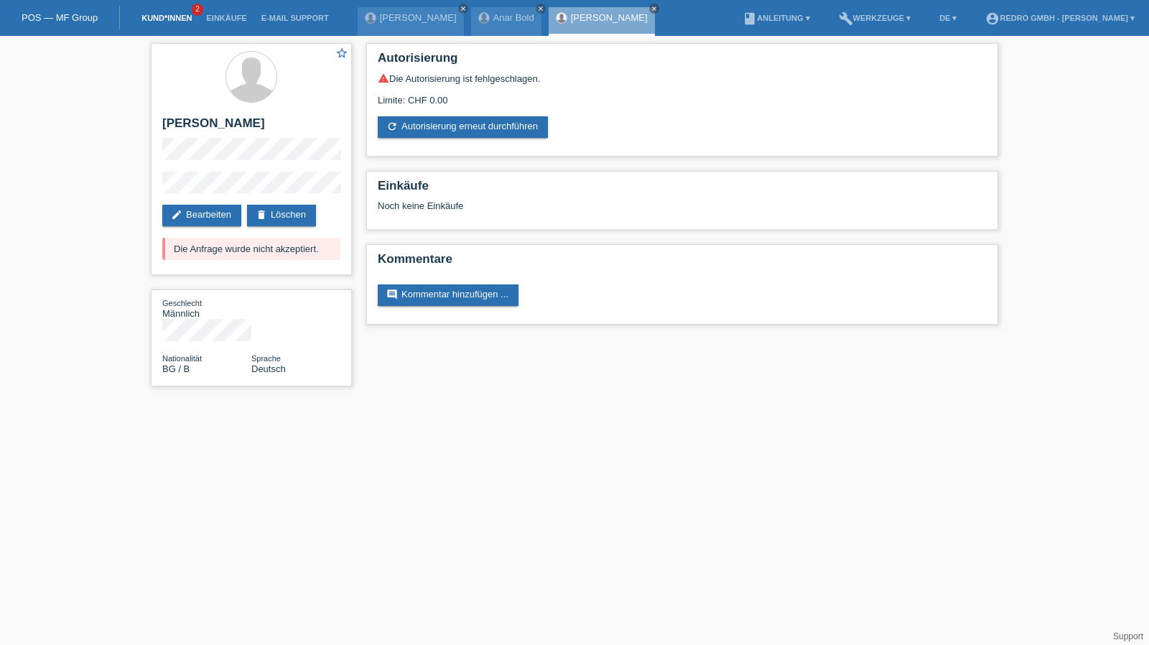
click at [162, 14] on link "Kund*innen" at bounding box center [166, 18] width 65 height 9
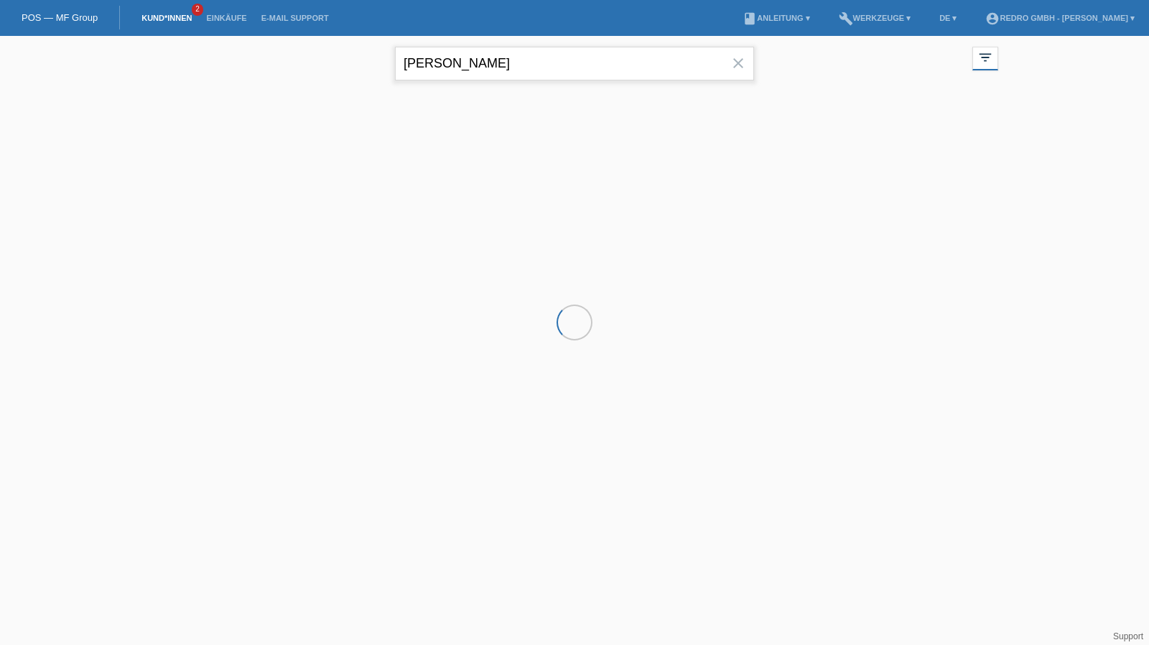
click at [511, 65] on input "[PERSON_NAME]" at bounding box center [574, 64] width 359 height 34
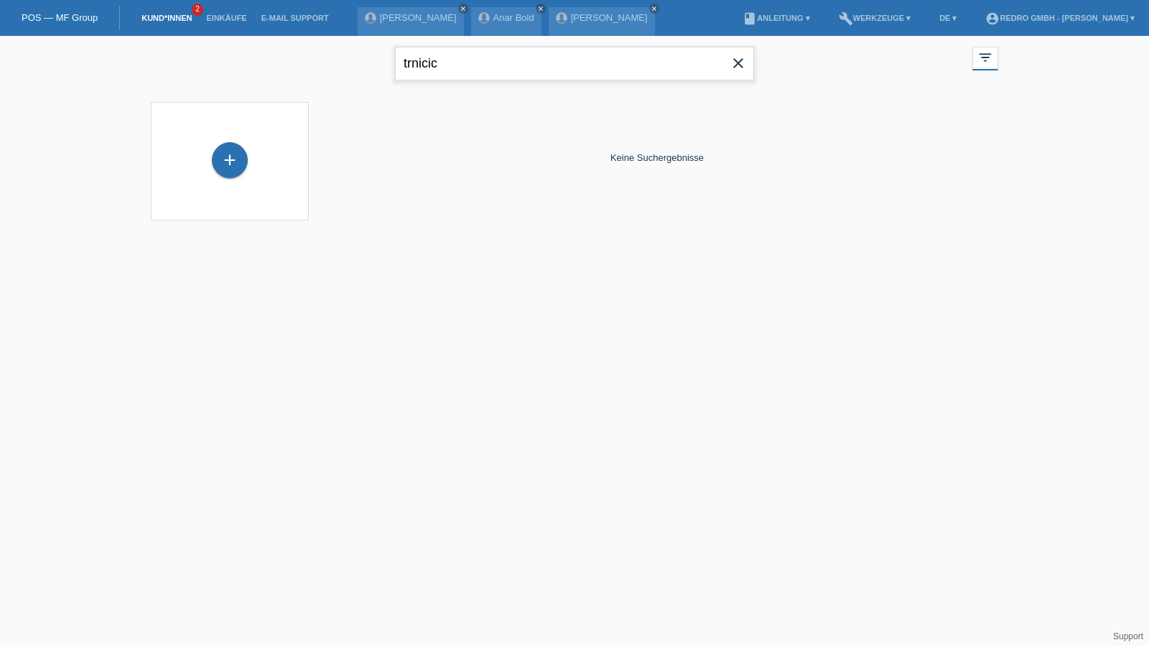
click at [478, 70] on input "trnicic" at bounding box center [574, 64] width 359 height 34
click at [512, 65] on input "trnicic" at bounding box center [574, 64] width 359 height 34
paste input "Trnin"
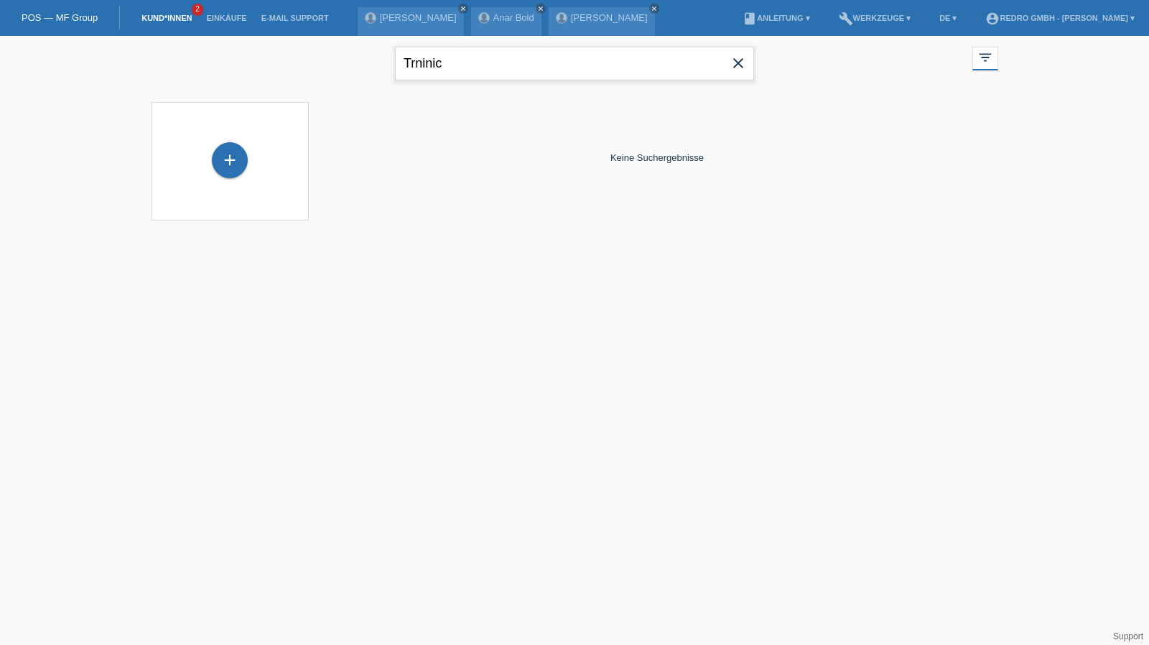
type input "Trninic"
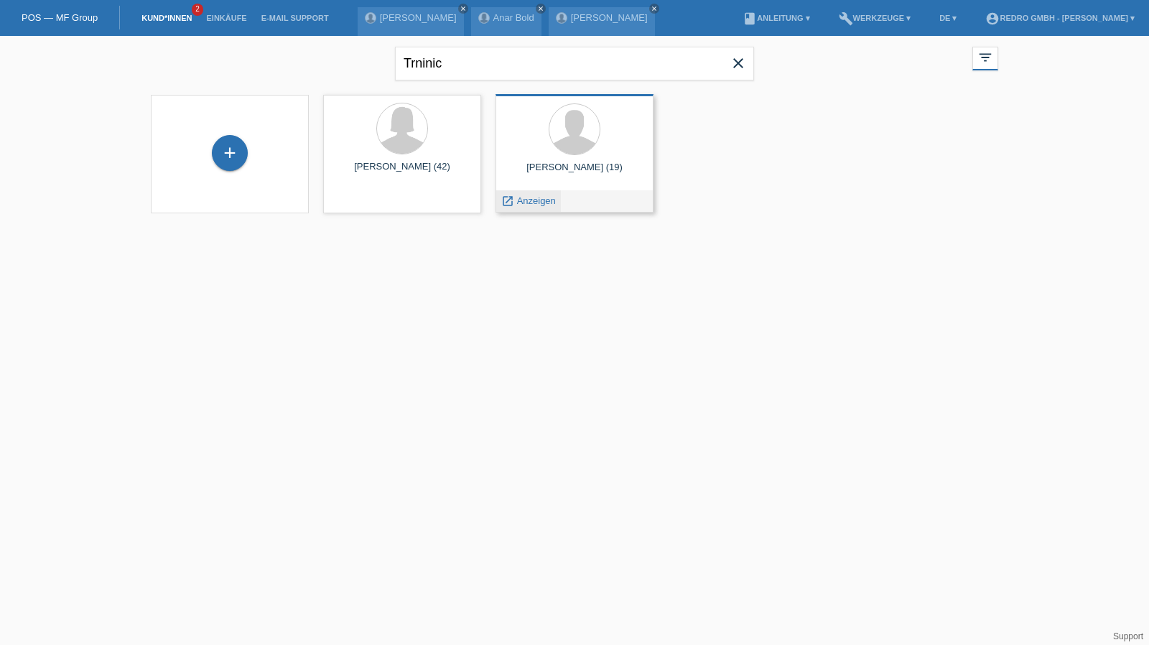
click at [533, 195] on div "launch Anzeigen" at bounding box center [528, 201] width 65 height 22
click at [531, 197] on span "Anzeigen" at bounding box center [536, 200] width 39 height 11
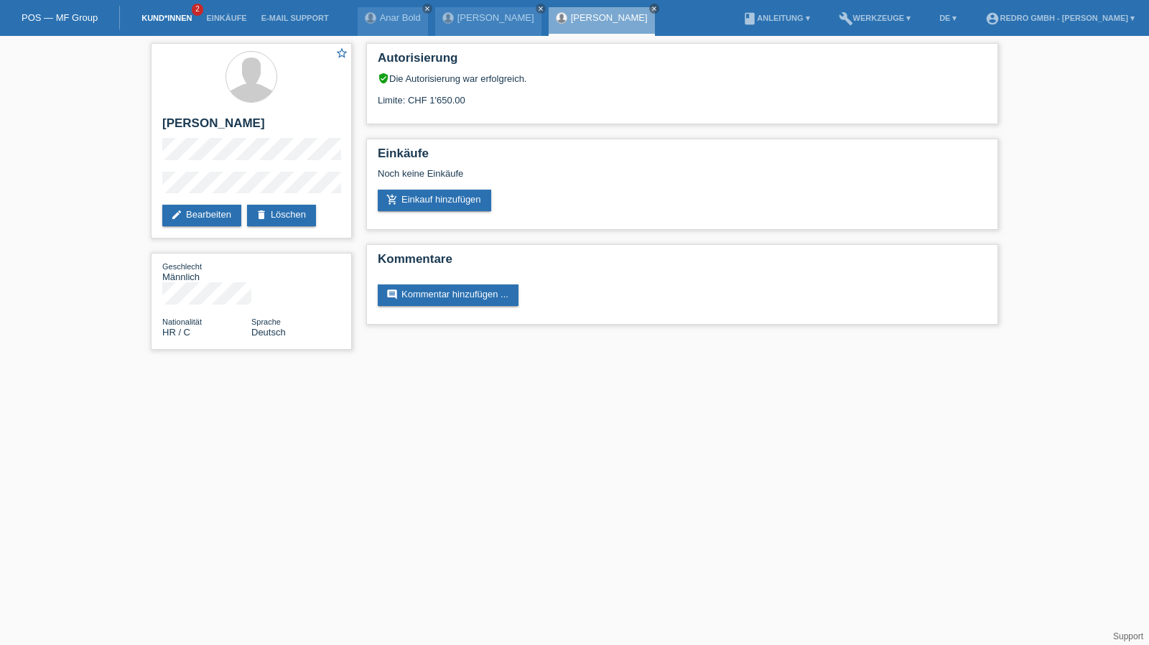
click at [146, 19] on link "Kund*innen" at bounding box center [166, 18] width 65 height 9
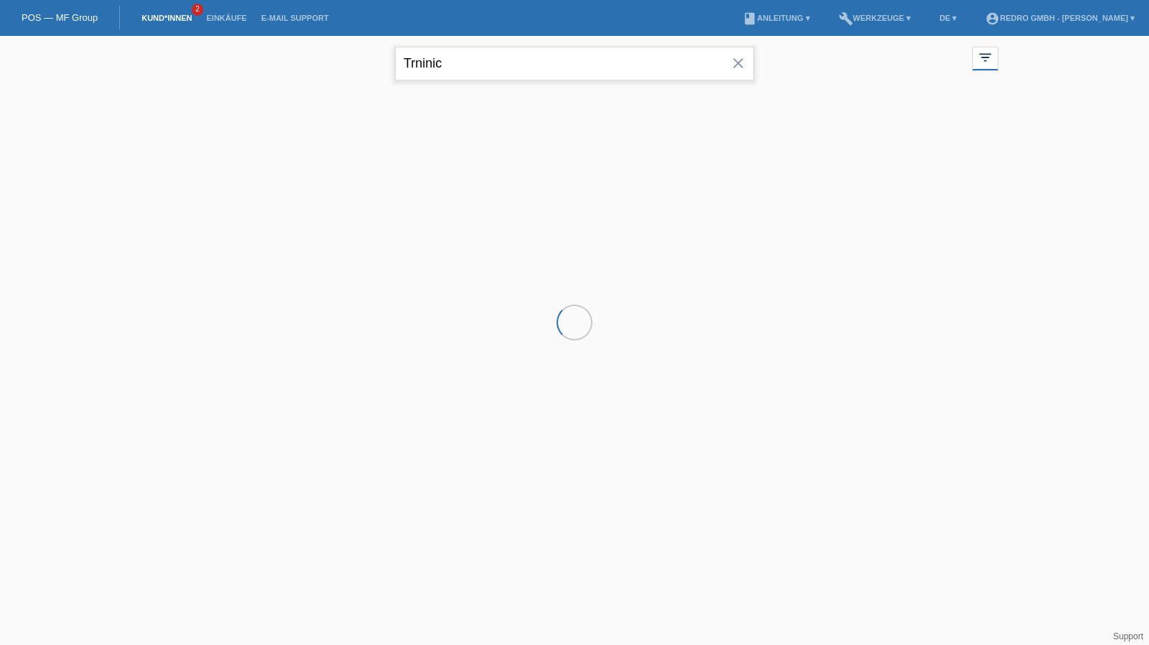
click at [500, 60] on input "Trninic" at bounding box center [574, 64] width 359 height 34
drag, startPoint x: 0, startPoint y: 0, endPoint x: 500, endPoint y: 60, distance: 503.2
click at [500, 60] on input "Trninic" at bounding box center [574, 64] width 359 height 34
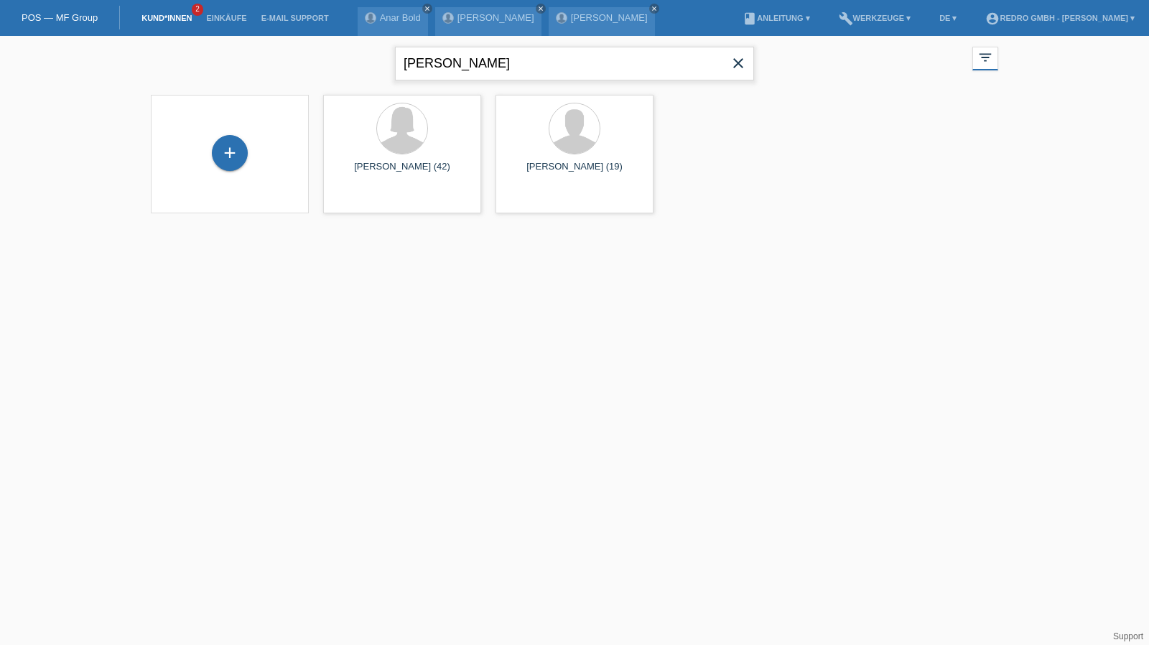
type input "[PERSON_NAME]"
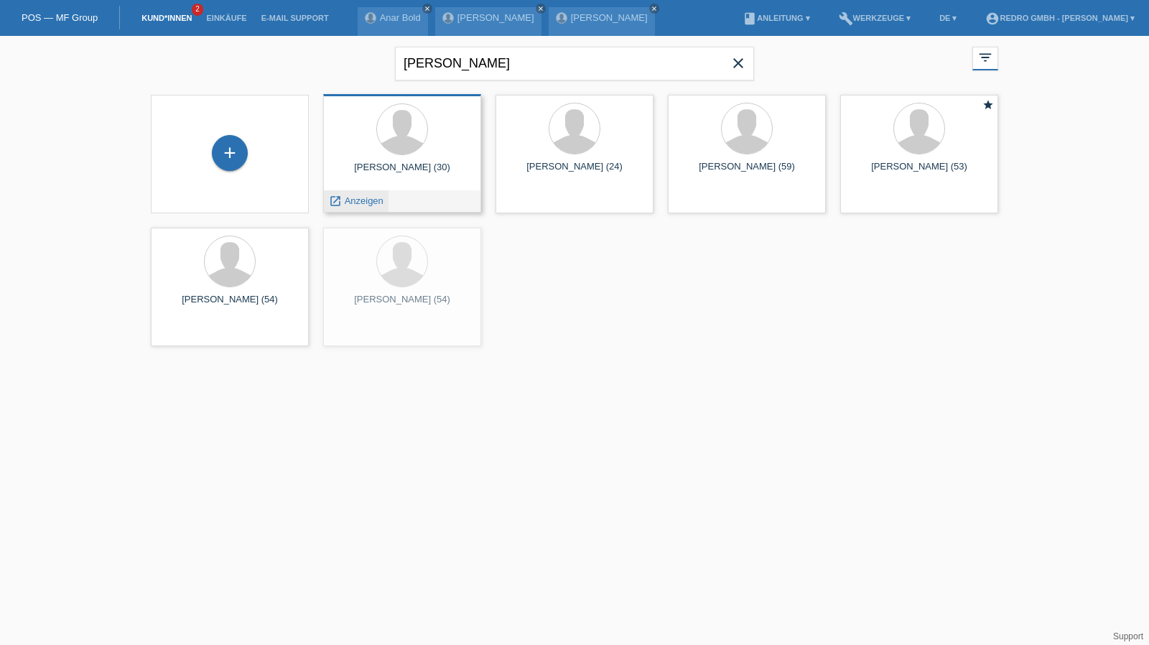
click at [369, 198] on span "Anzeigen" at bounding box center [364, 200] width 39 height 11
